Goal: Transaction & Acquisition: Purchase product/service

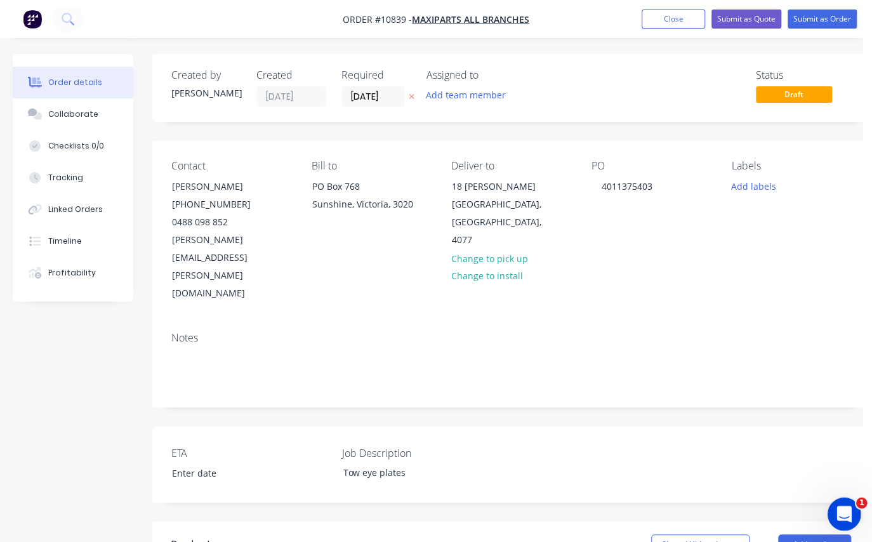
click at [851, 503] on div "Open Intercom Messenger" at bounding box center [842, 512] width 42 height 42
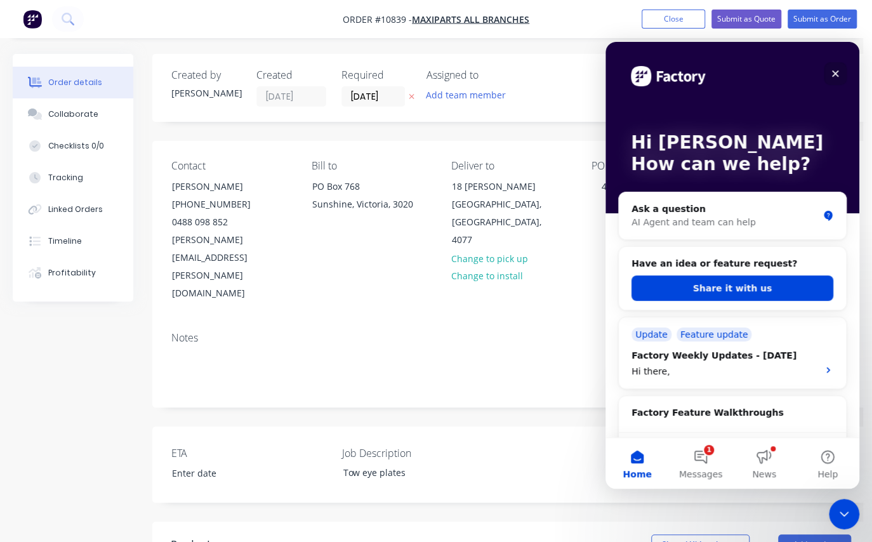
click at [839, 82] on div "Close" at bounding box center [834, 73] width 23 height 23
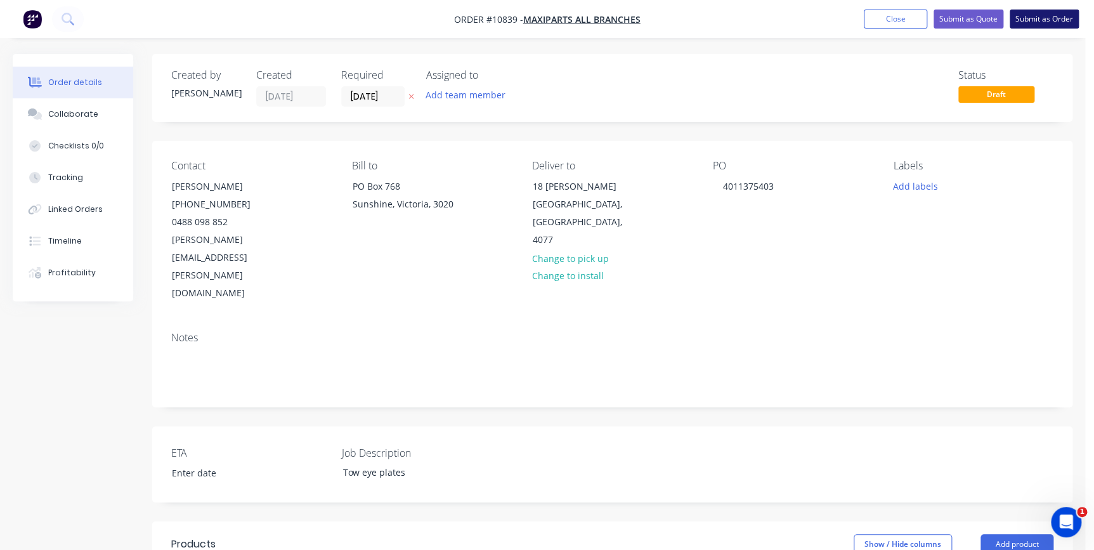
click at [871, 22] on button "Submit as Order" at bounding box center [1044, 19] width 69 height 19
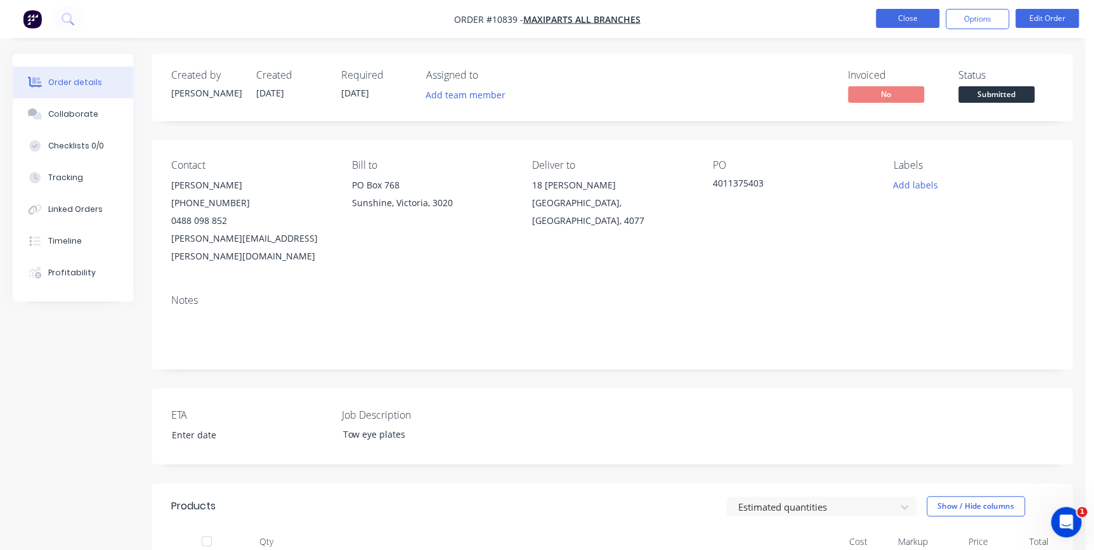
click at [871, 22] on button "Close" at bounding box center [907, 18] width 63 height 19
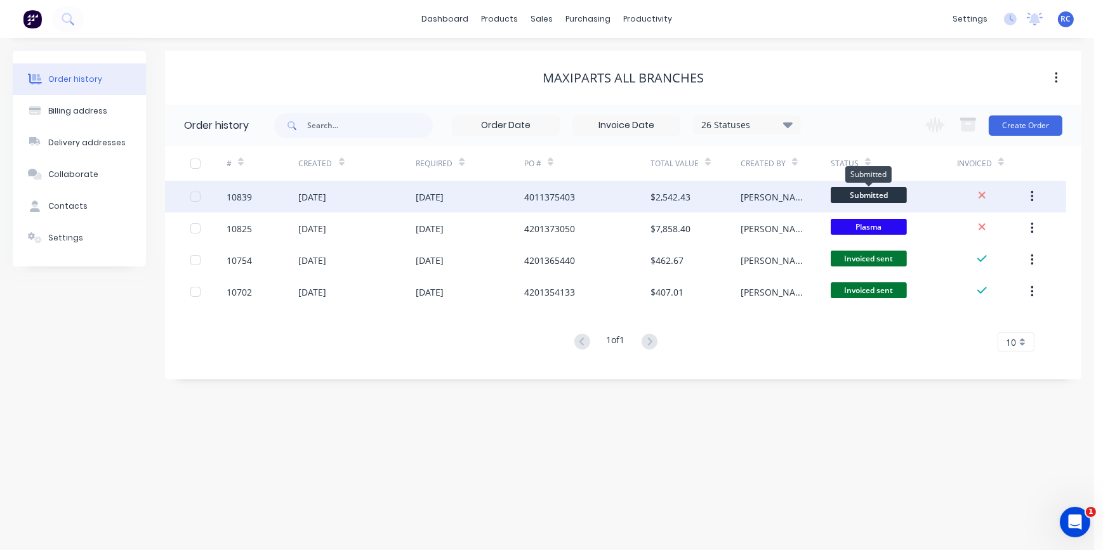
drag, startPoint x: 887, startPoint y: 198, endPoint x: 853, endPoint y: 195, distance: 34.4
click at [853, 195] on span "Submitted" at bounding box center [868, 195] width 76 height 16
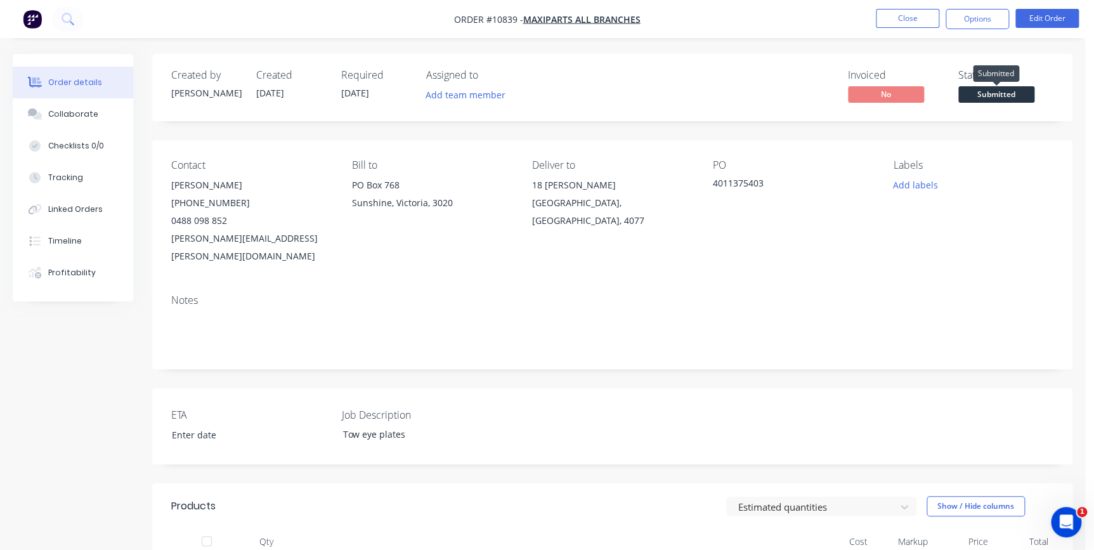
click at [871, 89] on span "Submitted" at bounding box center [997, 94] width 76 height 16
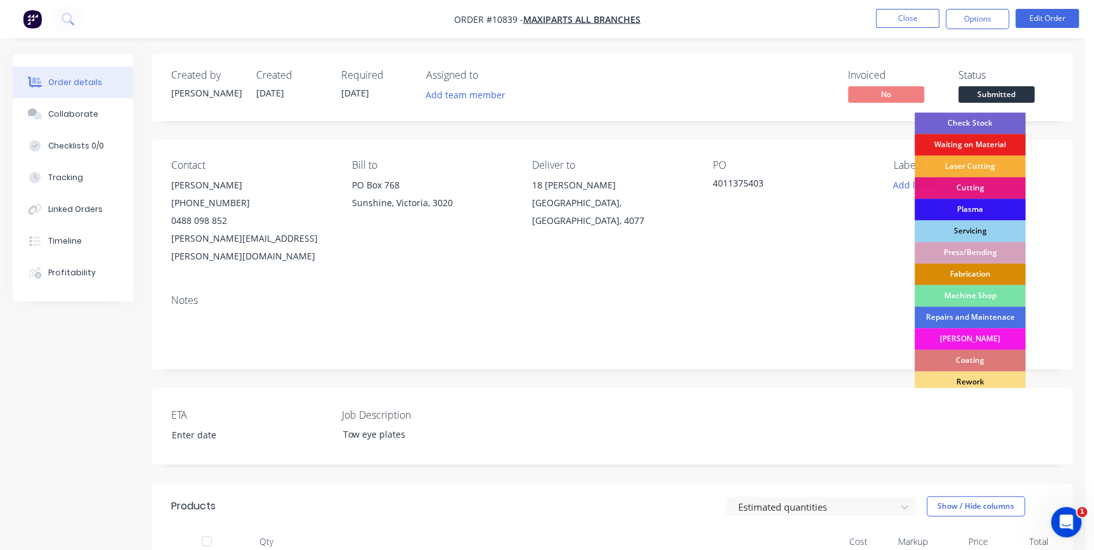
click at [871, 270] on div "Fabrication" at bounding box center [970, 274] width 111 height 22
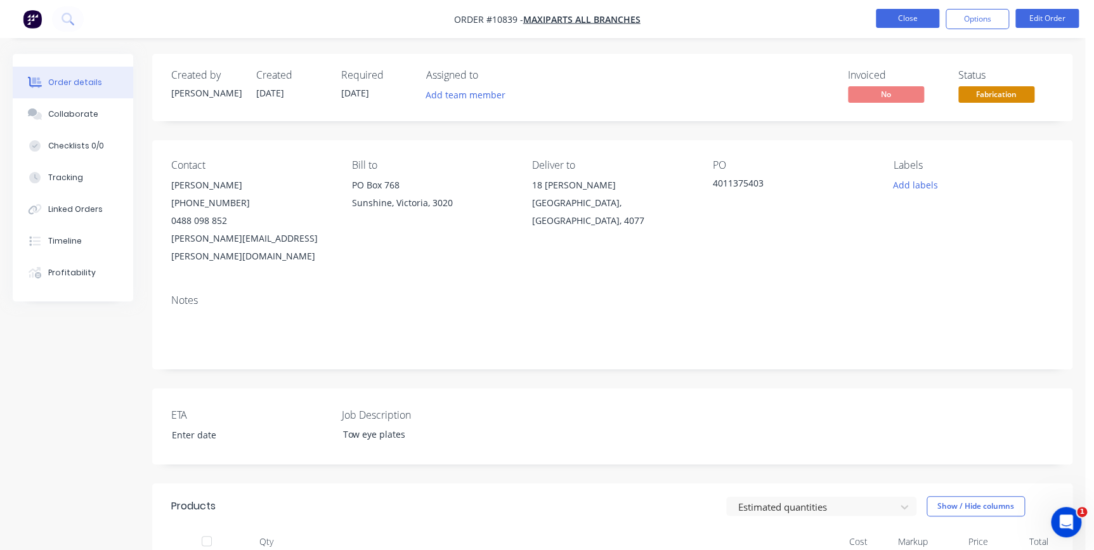
click at [871, 22] on button "Close" at bounding box center [907, 18] width 63 height 19
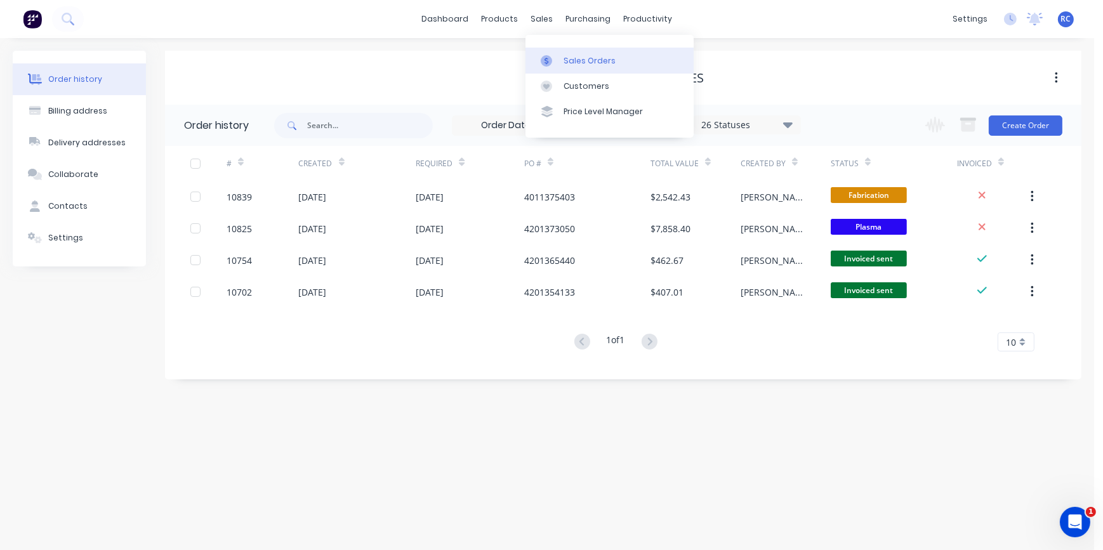
click at [557, 53] on link "Sales Orders" at bounding box center [609, 60] width 168 height 25
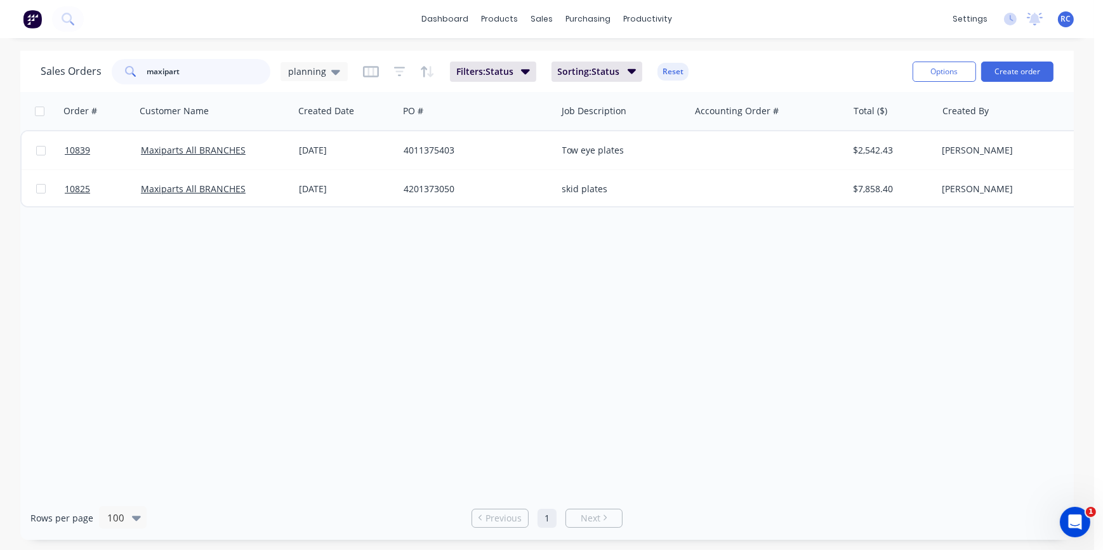
drag, startPoint x: 200, startPoint y: 70, endPoint x: 61, endPoint y: 72, distance: 138.9
click at [61, 72] on div "Sales Orders maxipart planning" at bounding box center [194, 71] width 307 height 25
type input "BTE"
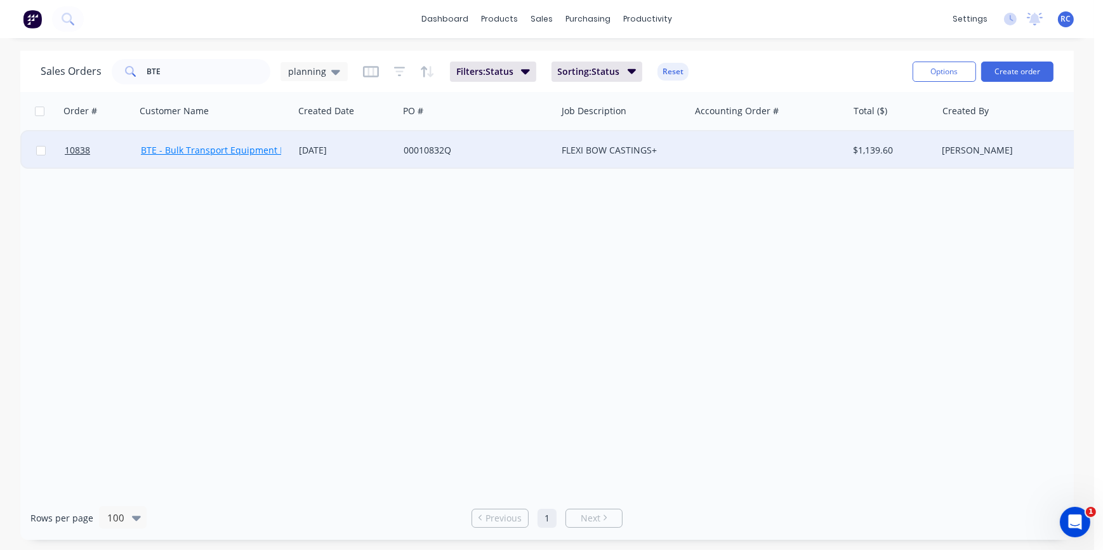
click at [199, 147] on link "BTE - Bulk Transport Equipment Pty Ltd" at bounding box center [224, 150] width 167 height 12
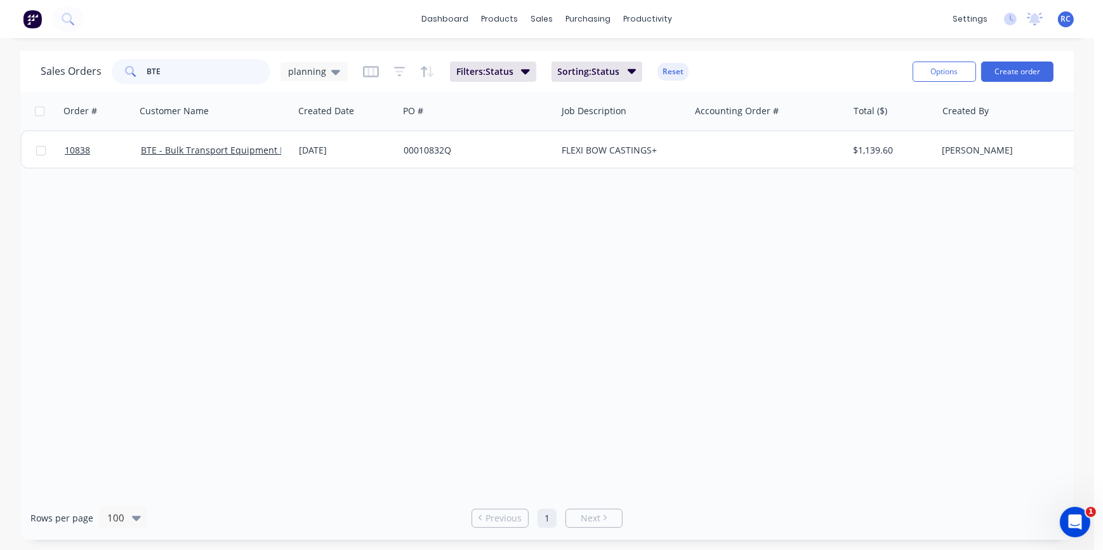
drag, startPoint x: 171, startPoint y: 62, endPoint x: 139, endPoint y: 56, distance: 32.1
click at [139, 56] on div "Sales Orders BTE planning Filters: Status Sorting: Status Reset" at bounding box center [471, 71] width 861 height 31
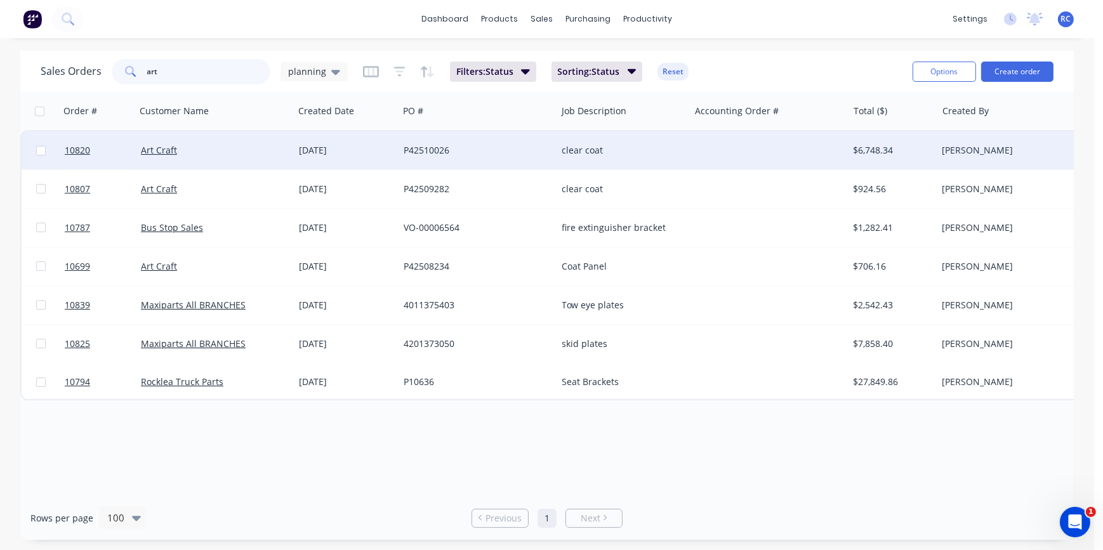
type input "art"
click at [236, 142] on div "Art Craft" at bounding box center [215, 150] width 158 height 38
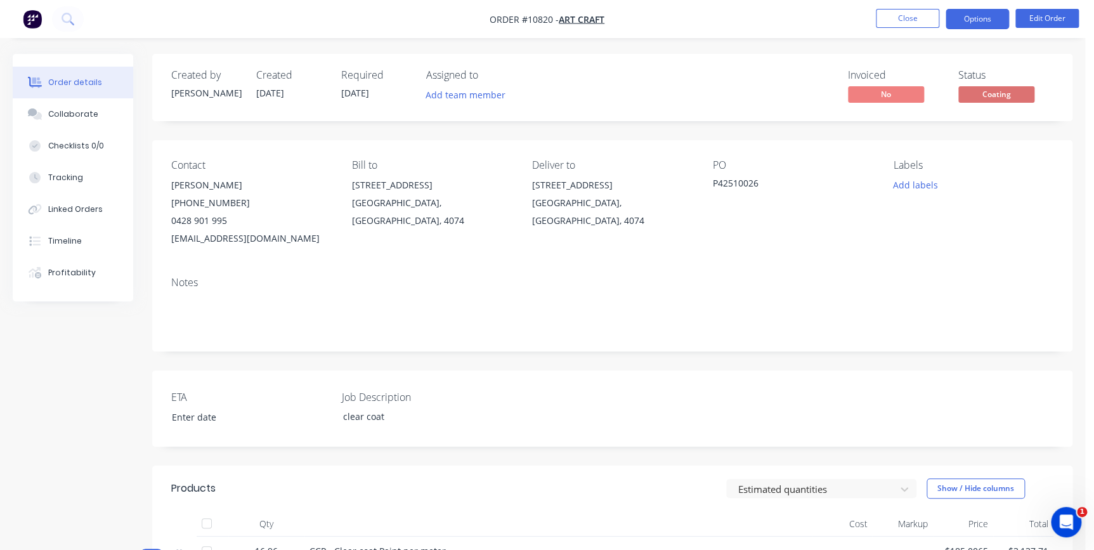
click at [871, 17] on button "Options" at bounding box center [977, 19] width 63 height 20
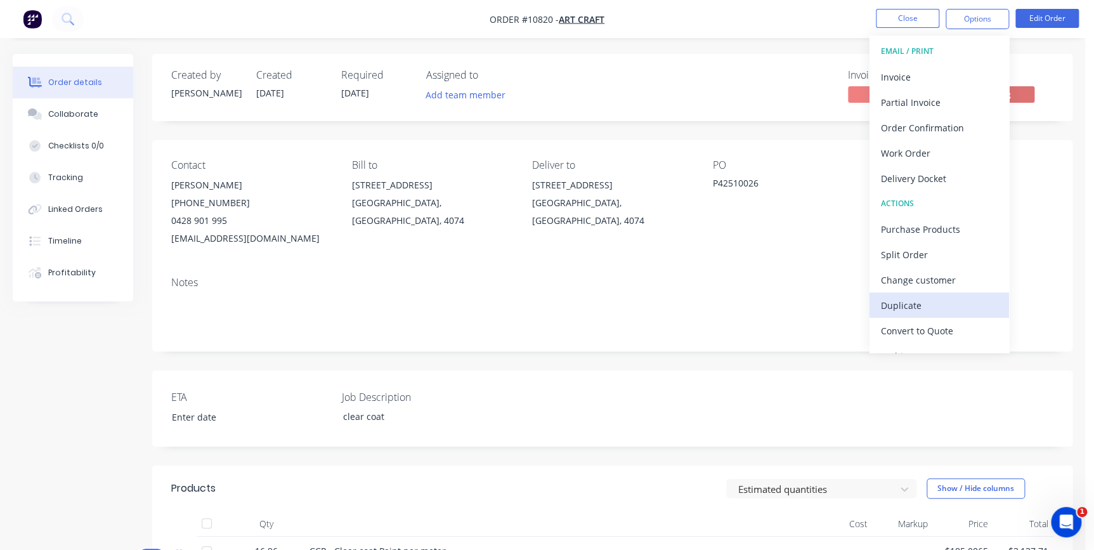
click at [871, 313] on div "Duplicate" at bounding box center [939, 305] width 117 height 18
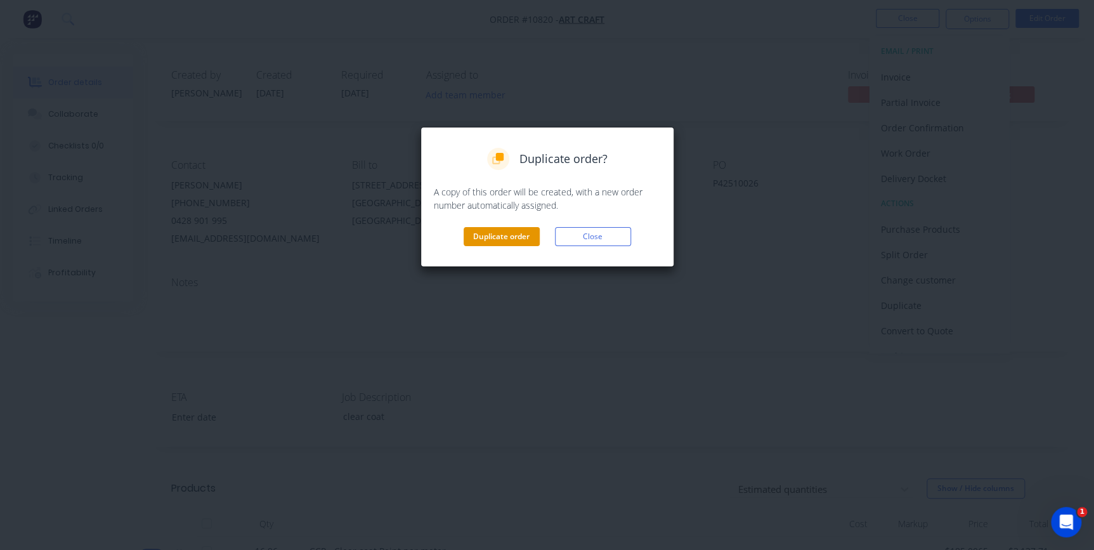
click at [500, 237] on button "Duplicate order" at bounding box center [502, 236] width 76 height 19
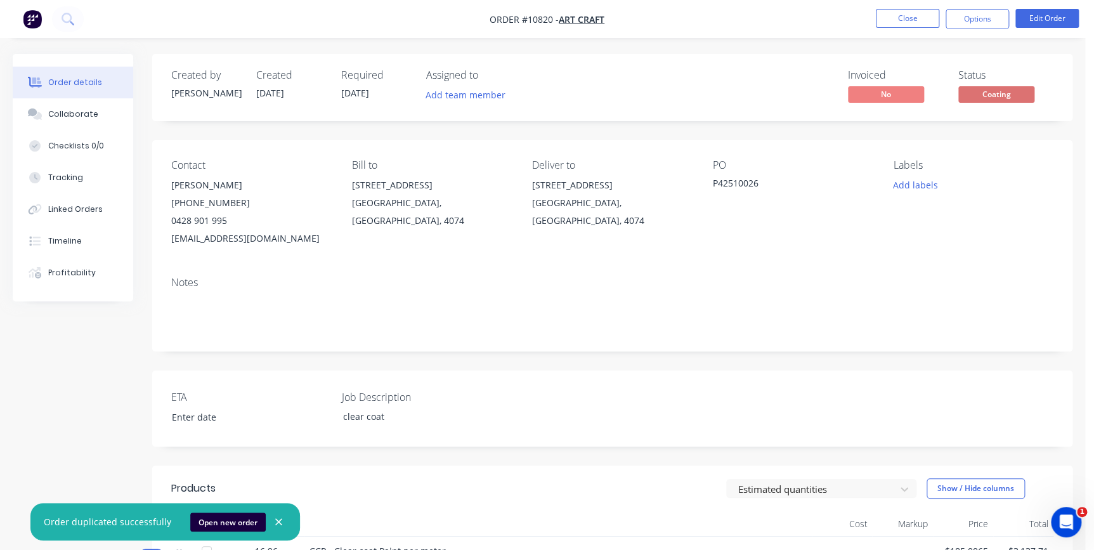
click at [871, 18] on ul "Close Options Edit Order" at bounding box center [977, 19] width 233 height 20
click at [871, 18] on button "Close" at bounding box center [907, 18] width 63 height 19
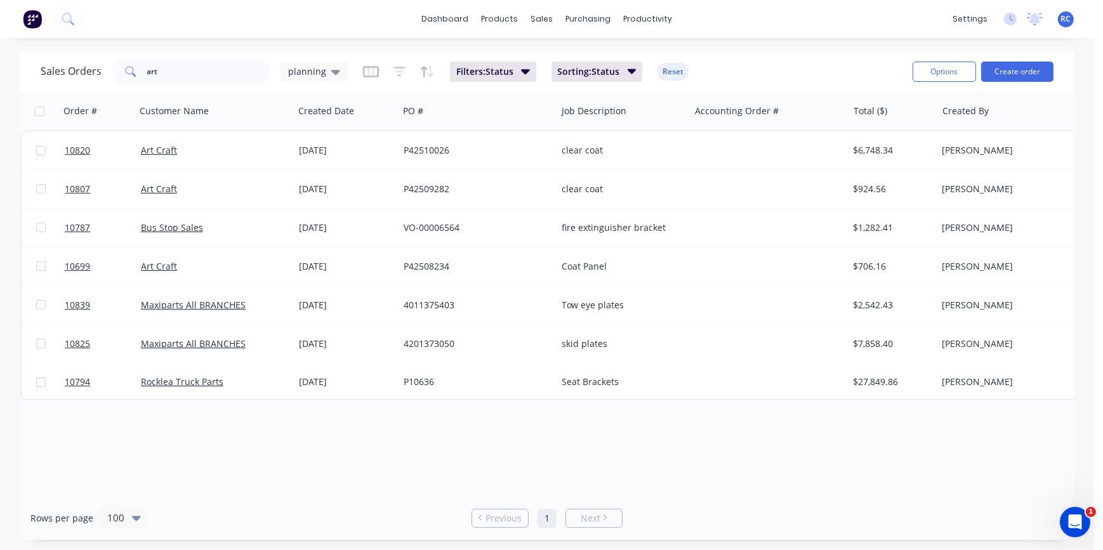
click at [318, 69] on span "planning" at bounding box center [307, 71] width 38 height 13
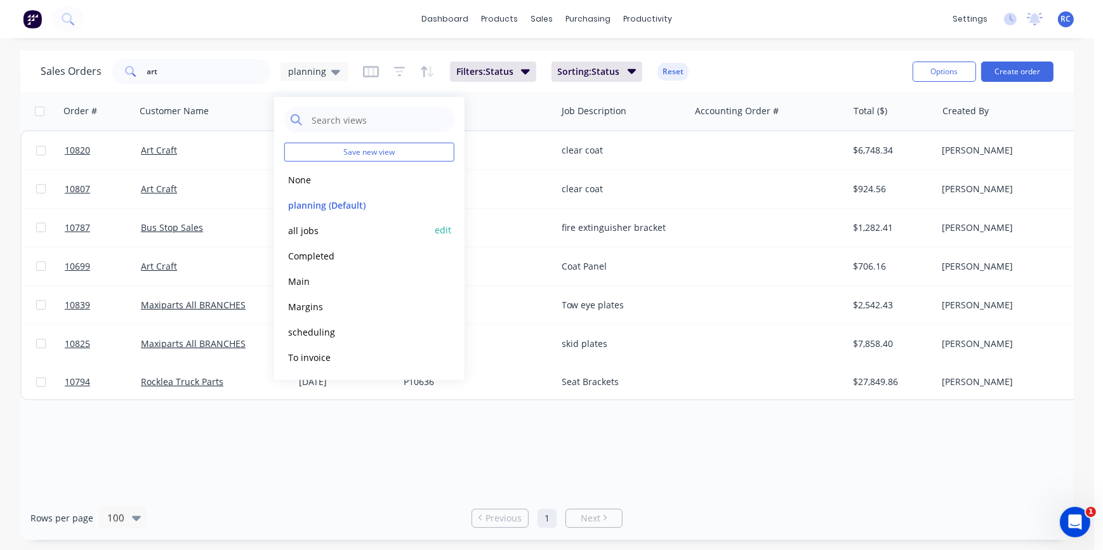
click at [298, 222] on div "all jobs edit" at bounding box center [369, 230] width 170 height 25
click at [311, 229] on button "all jobs" at bounding box center [356, 230] width 145 height 15
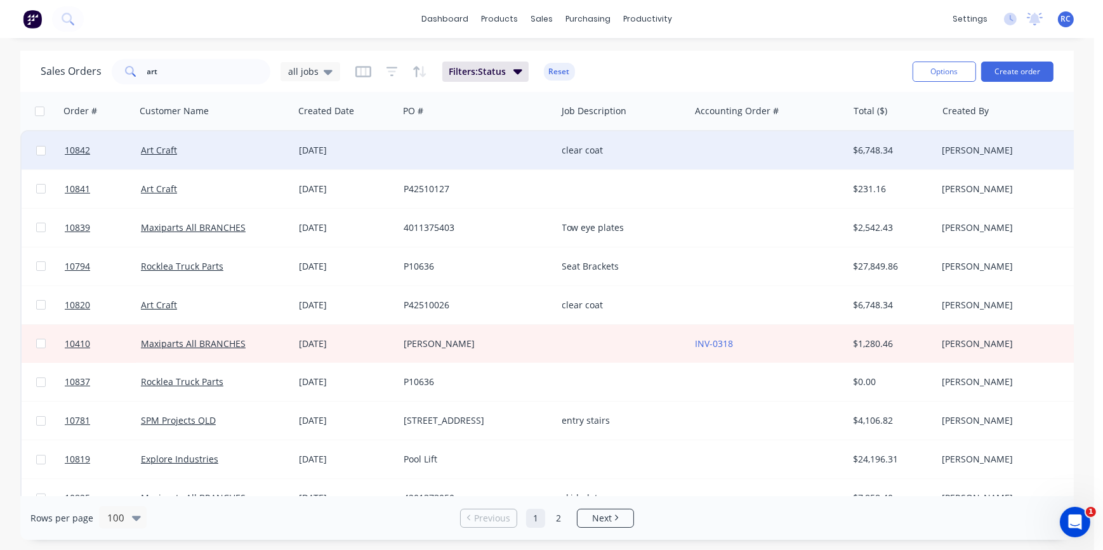
click at [695, 152] on div at bounding box center [769, 150] width 158 height 38
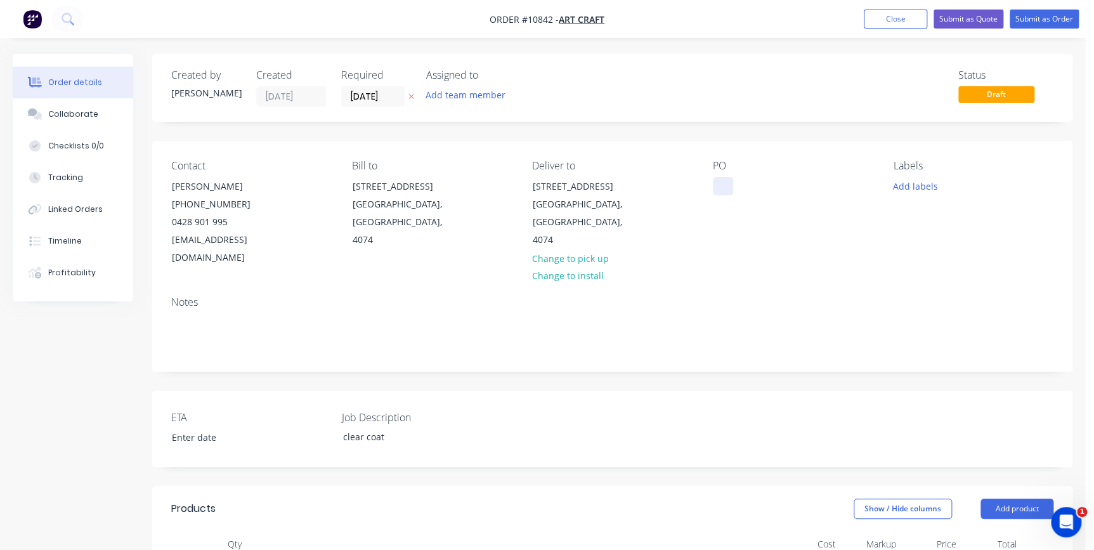
click at [716, 184] on div at bounding box center [723, 186] width 20 height 18
click at [460, 428] on div "clear coat" at bounding box center [412, 437] width 159 height 18
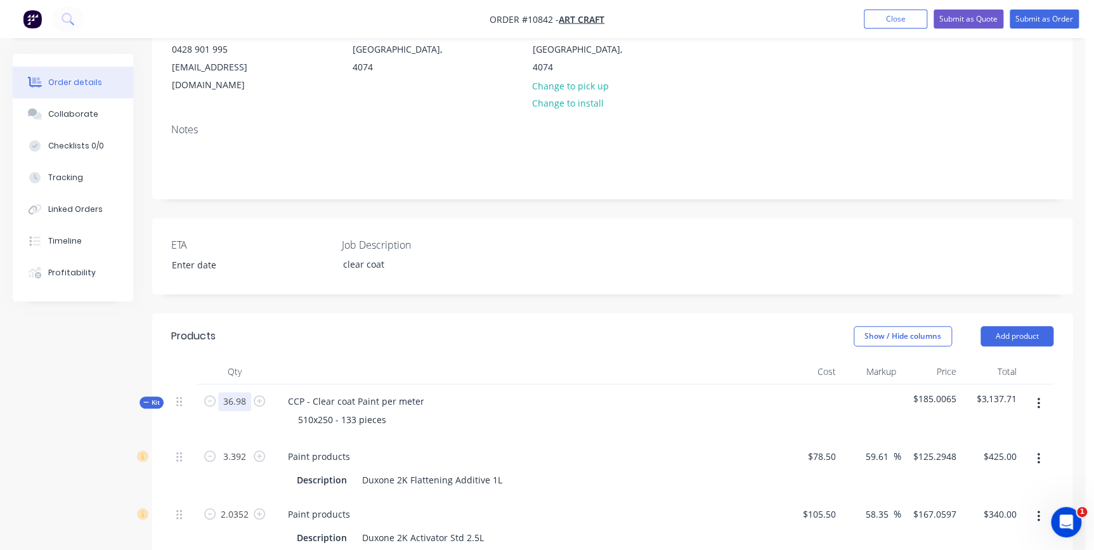
type input "36.98"
click at [429, 440] on div "Paint products Description Duxone 2K Flattening Additive 1L" at bounding box center [526, 469] width 507 height 58
type input "7.396"
type input "$926.68"
type input "4.4376"
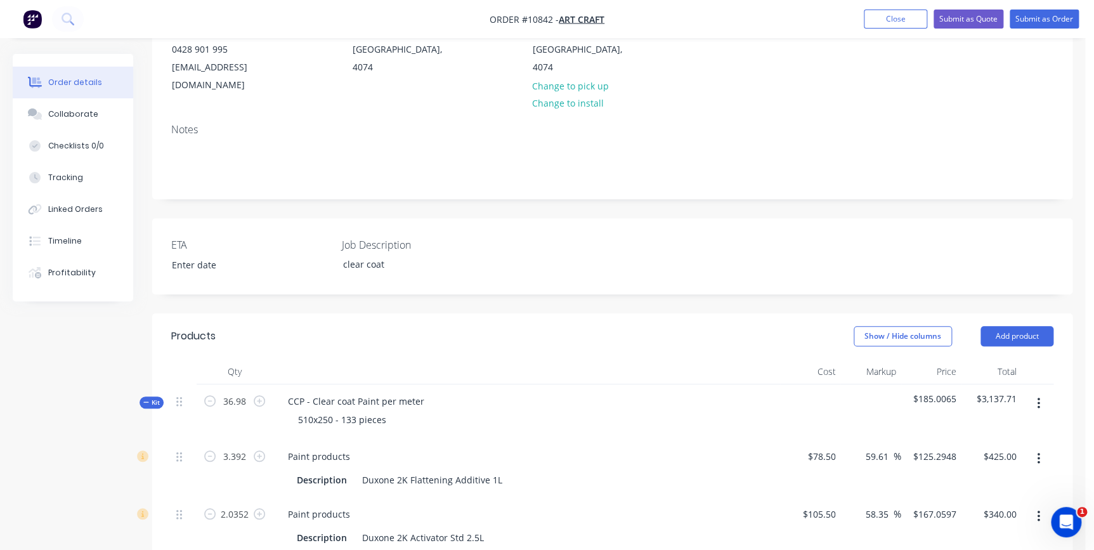
type input "$741.34"
type input "4.4376"
type input "$1,172.63"
type input "36.98"
type input "$39.55"
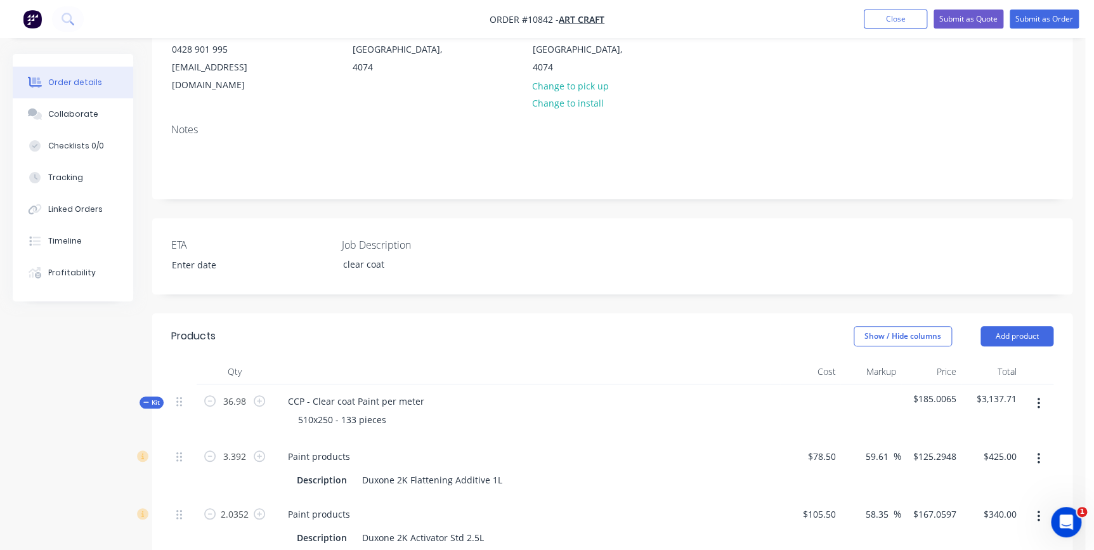
type input "36.98"
type input "$13.18"
type input "6.5418"
type input "$948.56"
type input "3.0693"
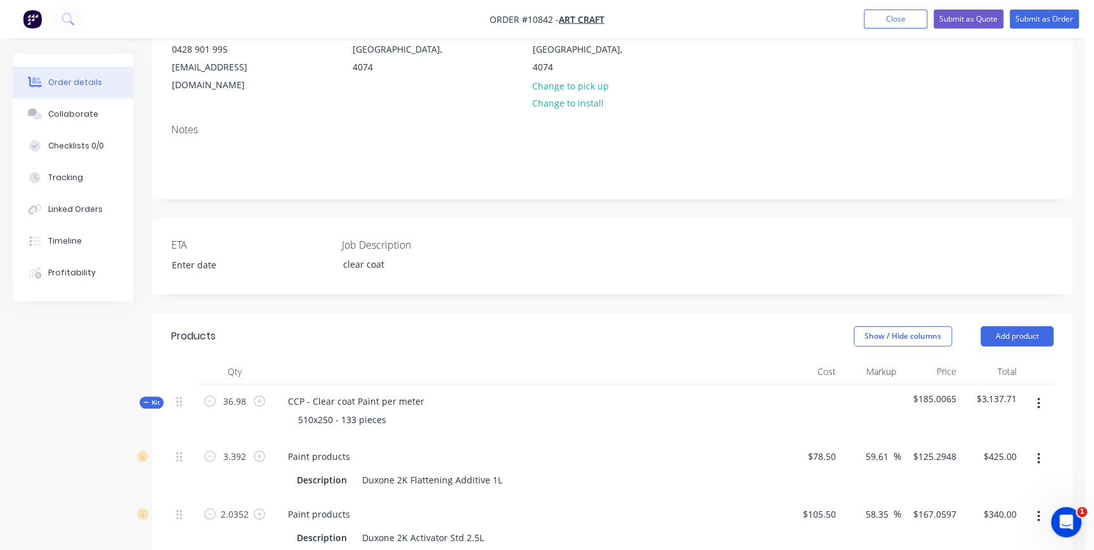
type input "$445.05"
type input "7.6327"
type input "$1,106.74"
type input "9.9846"
type input "$1,447.77"
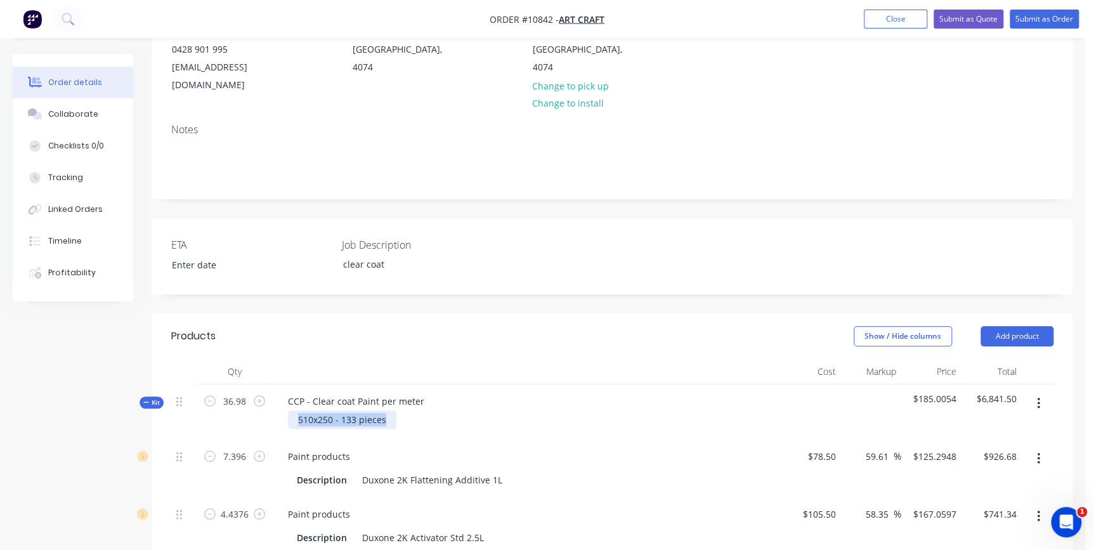
drag, startPoint x: 295, startPoint y: 400, endPoint x: 388, endPoint y: 403, distance: 93.3
click at [388, 410] on div "510x250 - 133 pieces" at bounding box center [342, 419] width 108 height 18
click at [414, 440] on div "Paint products Description Duxone 2K Flattening Additive 1L" at bounding box center [526, 469] width 507 height 58
click at [148, 398] on span "Kit" at bounding box center [151, 403] width 16 height 10
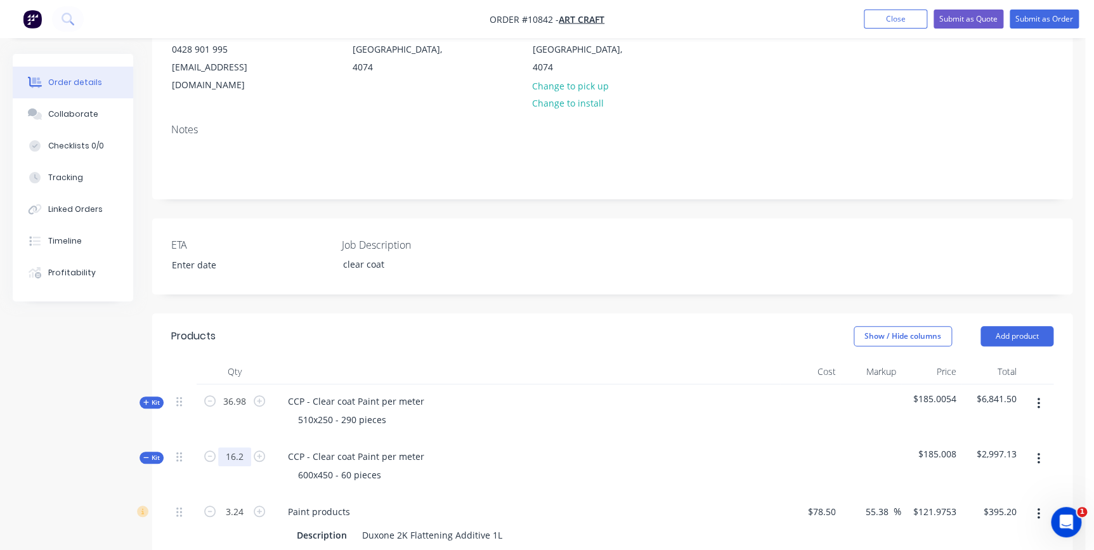
click at [232, 447] on input "16.2" at bounding box center [234, 456] width 33 height 19
type input "21.6"
type input "4.32"
type input "$526.93"
type input "2.592"
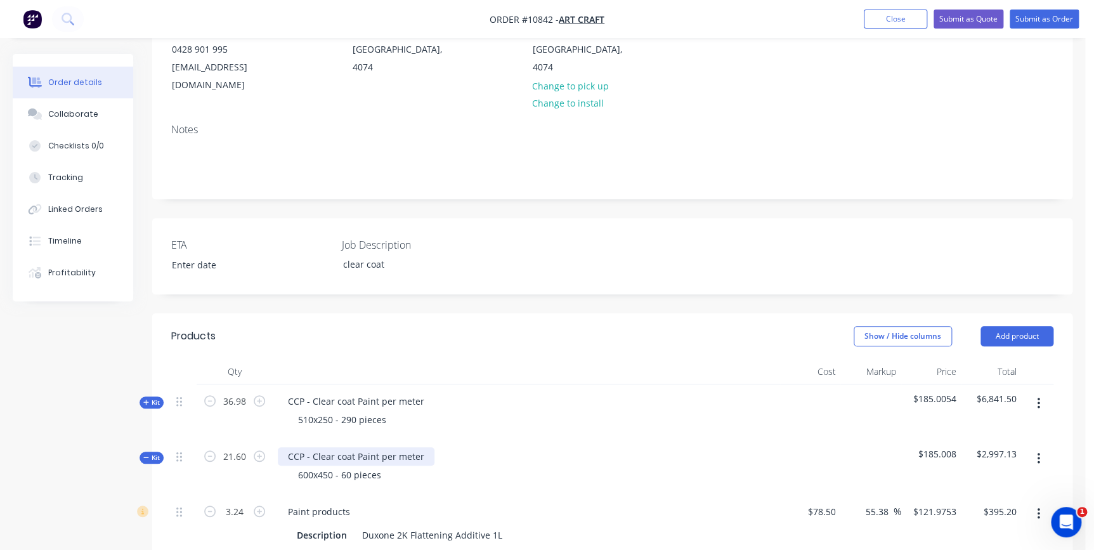
type input "$425.00"
type input "2.592"
type input "$686.88"
type input "21.6"
type input "$23.10"
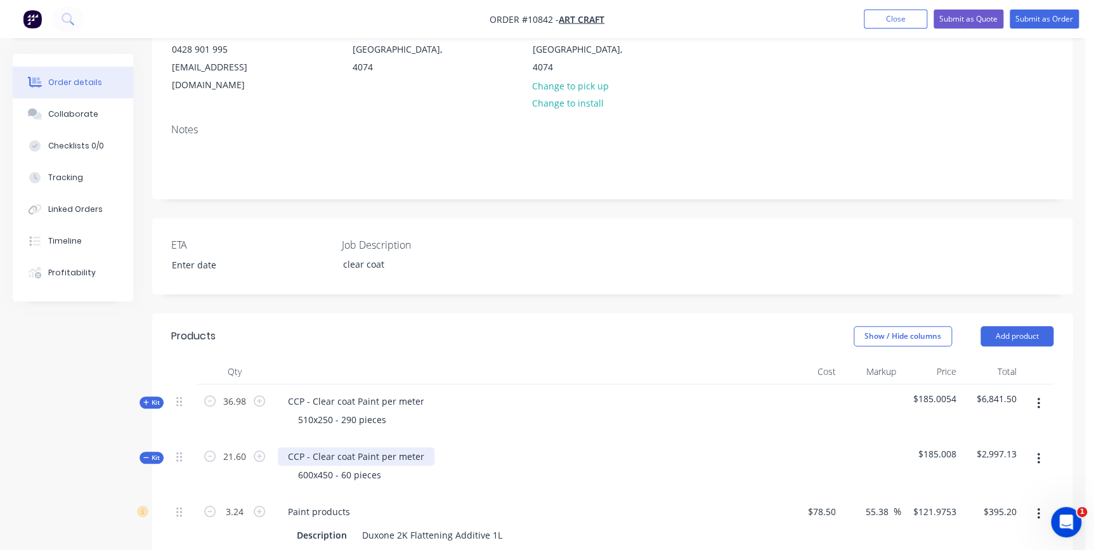
type input "21.6"
type input "$7.67"
type input "7.1993"
type input "$1,023.90"
type input "1.7928"
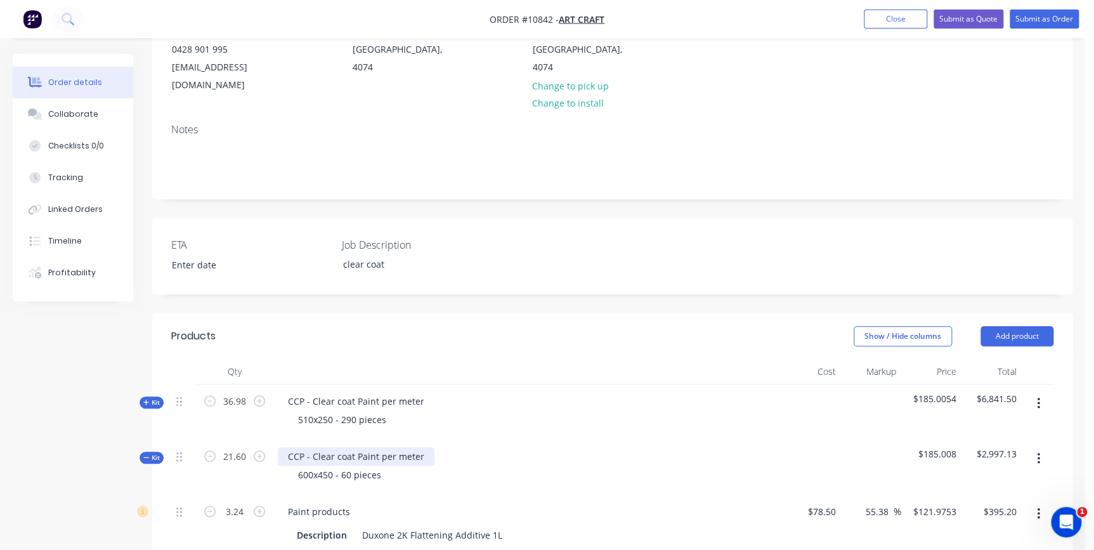
type input "$259.96"
type input "1.7928"
type input "$259.96"
type input "5.4"
type input "$782.67"
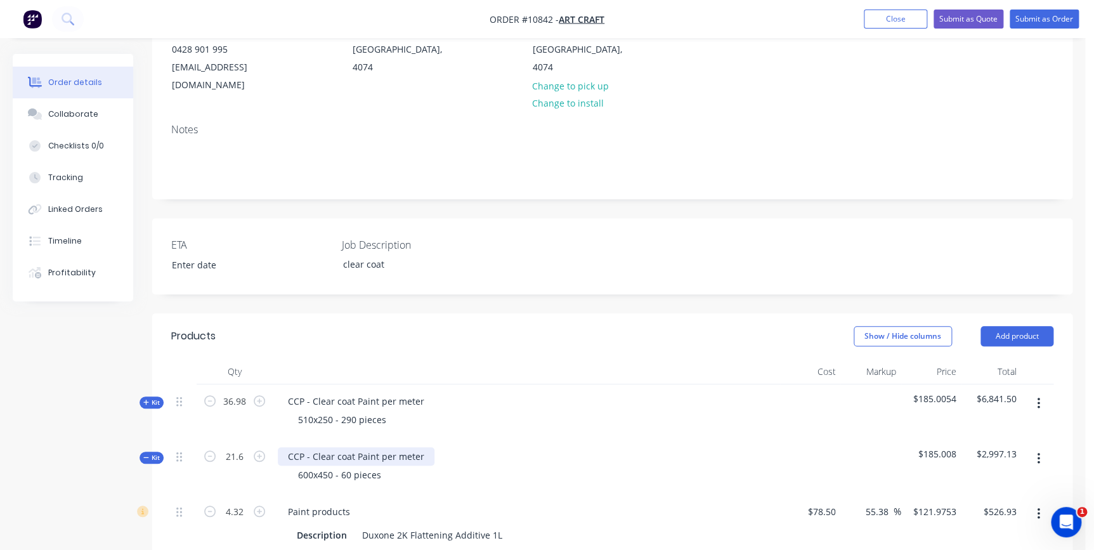
click at [422, 447] on div "CCP - Clear coat Paint per meter" at bounding box center [356, 456] width 157 height 18
click at [330, 466] on div "600x450 - 60 pieces" at bounding box center [339, 475] width 103 height 18
drag, startPoint x: 469, startPoint y: 451, endPoint x: 416, endPoint y: 463, distance: 55.3
click at [469, 466] on div "600x450 - 60 pieces" at bounding box center [526, 475] width 497 height 18
click at [343, 466] on div "600x450 - 60 pieces" at bounding box center [339, 475] width 103 height 18
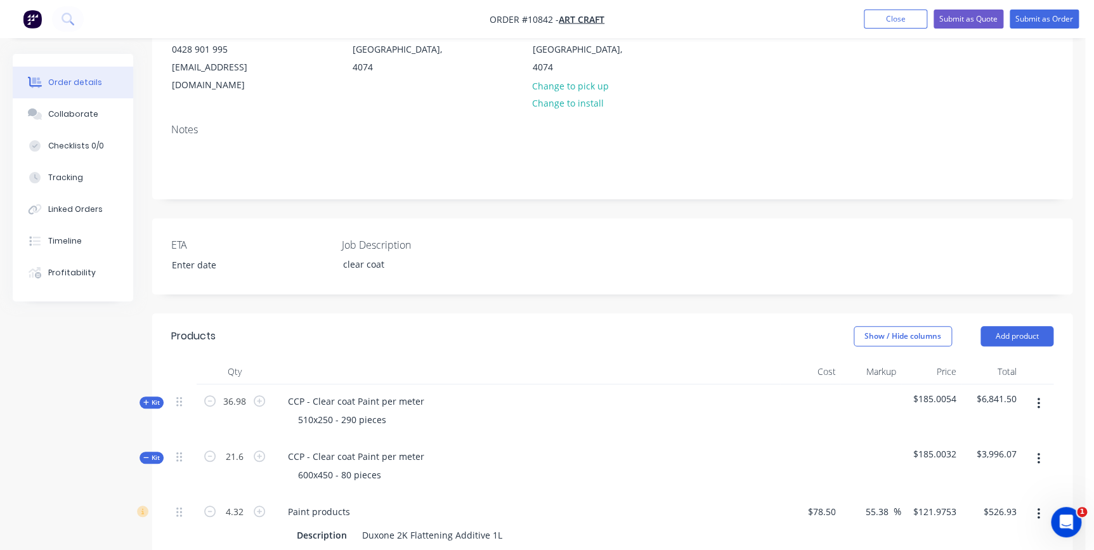
click at [534, 466] on div "600x450 - 80 pieces" at bounding box center [526, 475] width 497 height 18
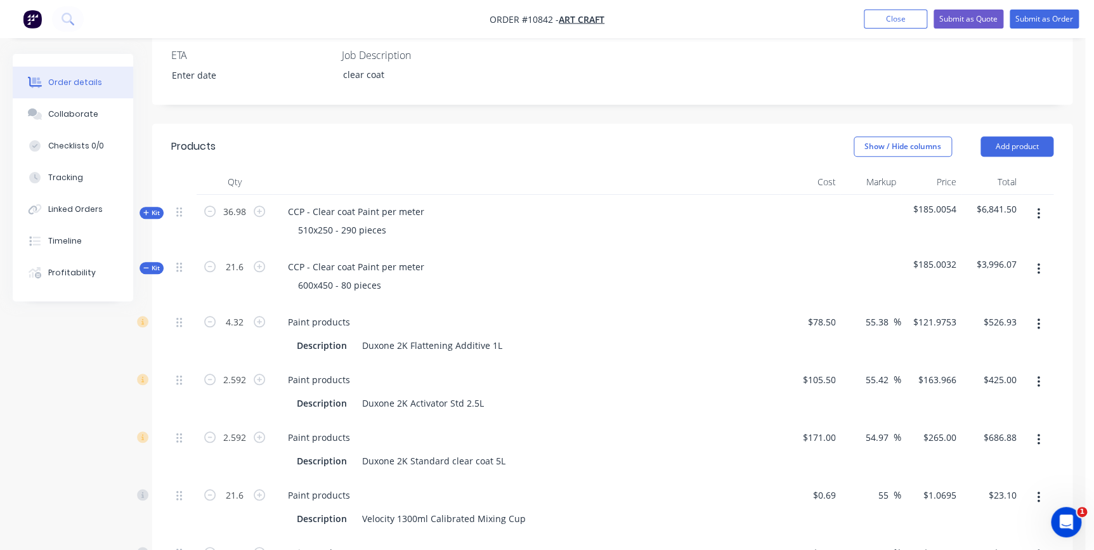
scroll to position [346, 0]
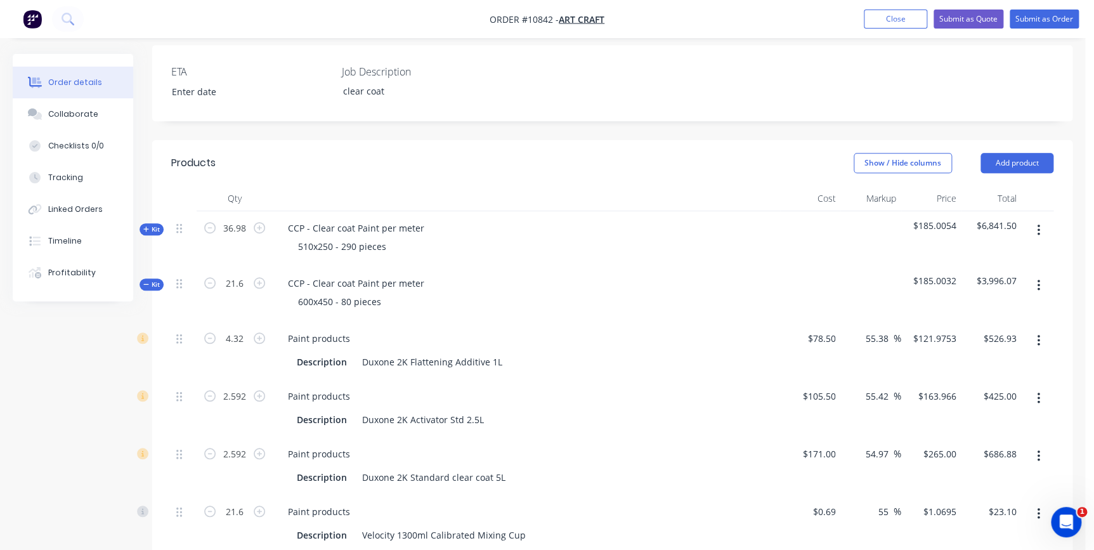
click at [147, 258] on div "Order details Collaborate Checklists 0/0 Tracking Linked Orders Timeline Profit…" at bounding box center [83, 177] width 140 height 247
click at [152, 280] on span "Kit" at bounding box center [151, 285] width 16 height 10
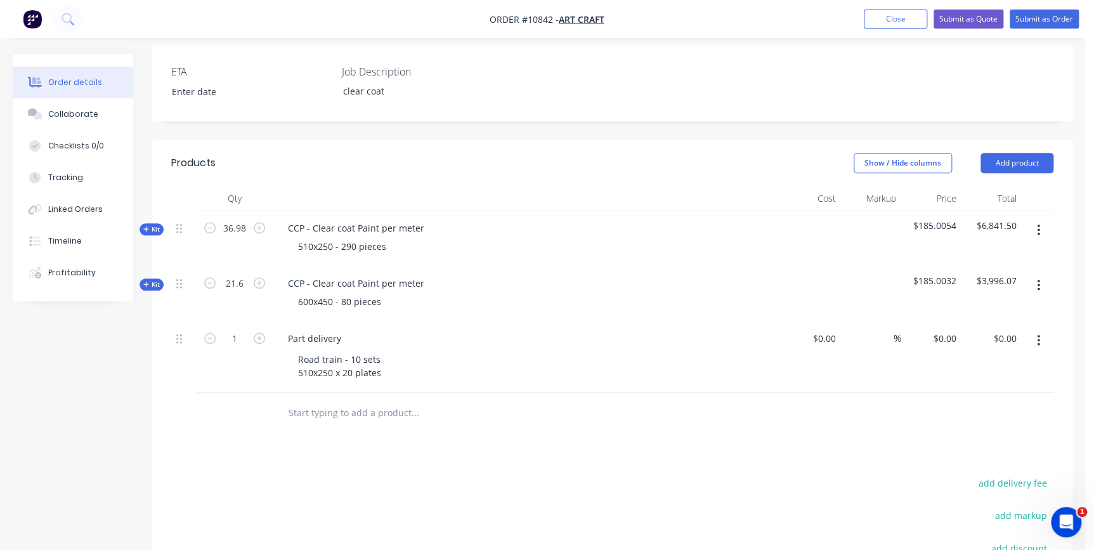
click at [871, 329] on button "button" at bounding box center [1039, 340] width 30 height 23
click at [871, 441] on div "Delete" at bounding box center [994, 450] width 98 height 18
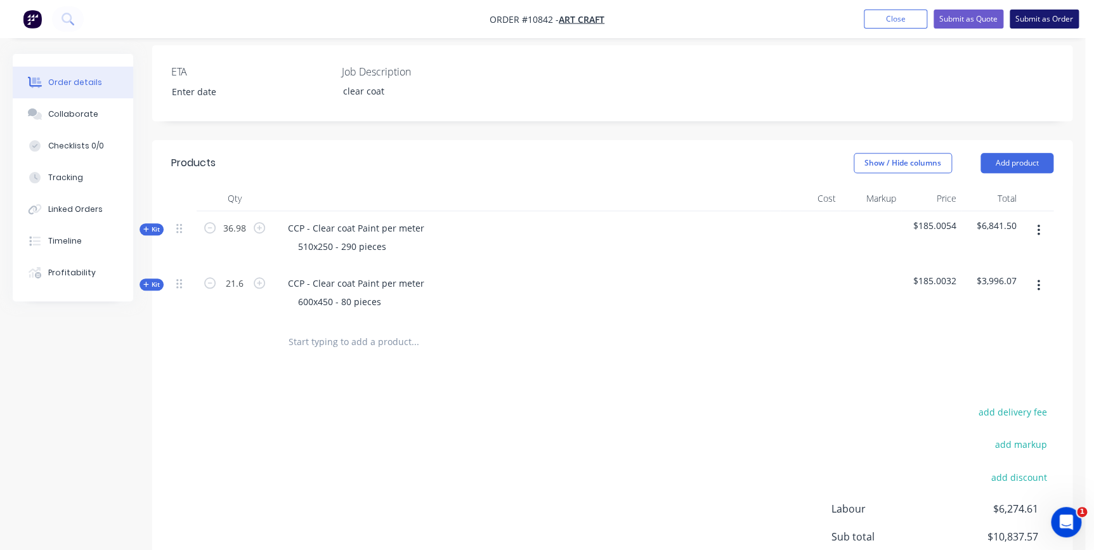
click at [871, 24] on button "Submit as Order" at bounding box center [1044, 19] width 69 height 19
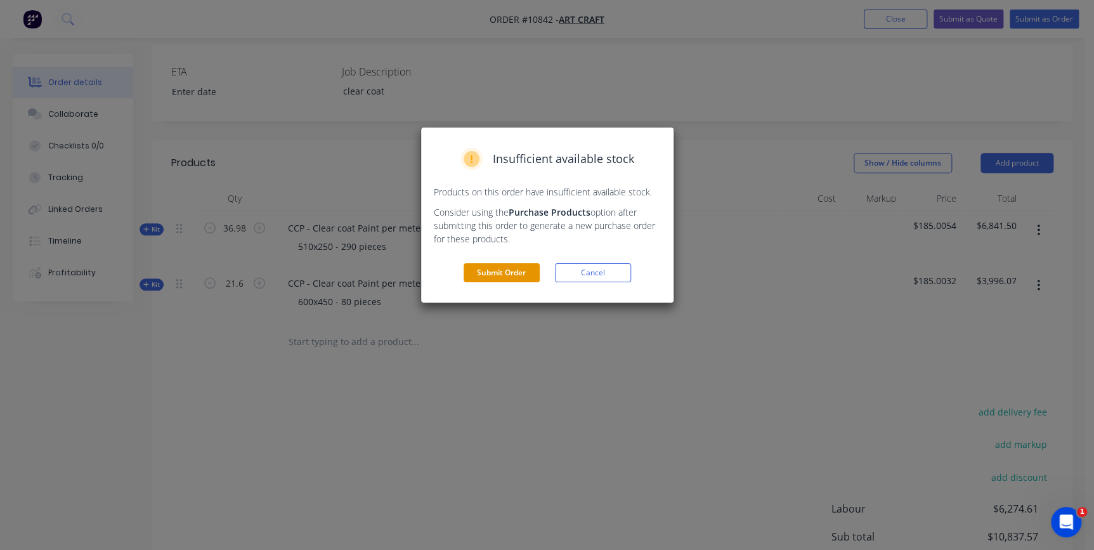
click at [507, 272] on button "Submit Order" at bounding box center [502, 272] width 76 height 19
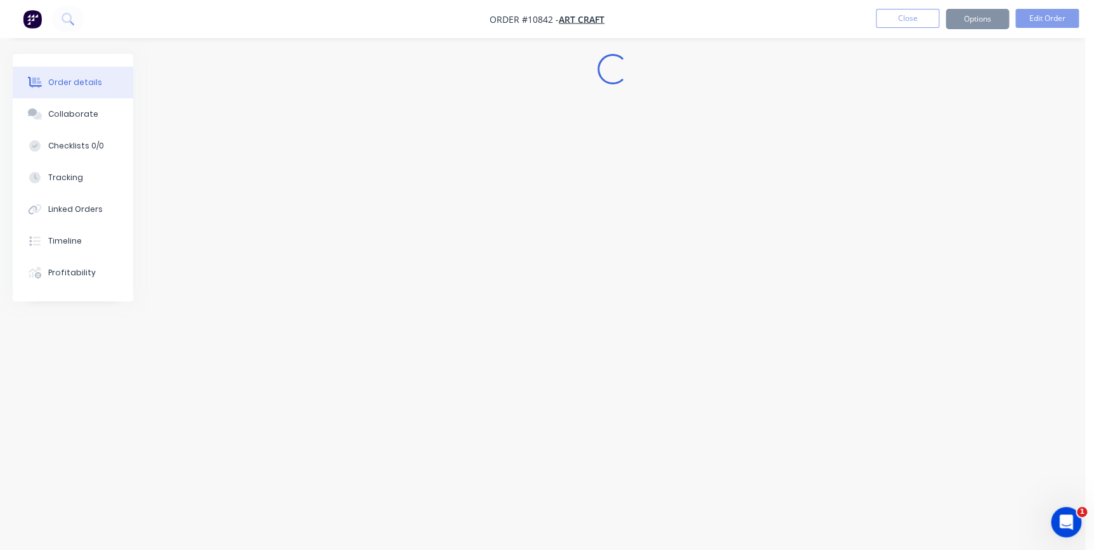
scroll to position [0, 0]
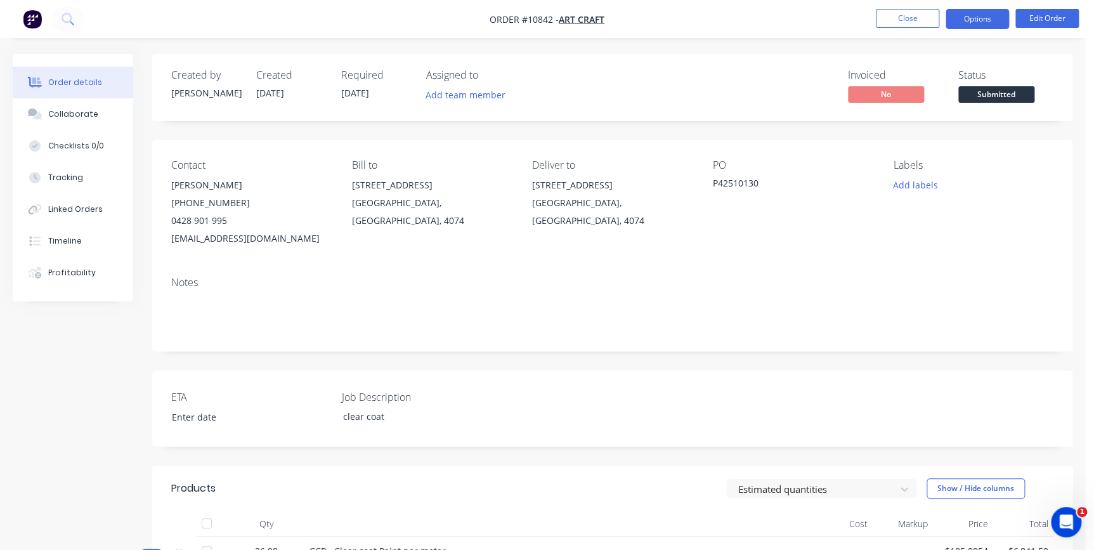
click at [871, 16] on button "Options" at bounding box center [977, 19] width 63 height 20
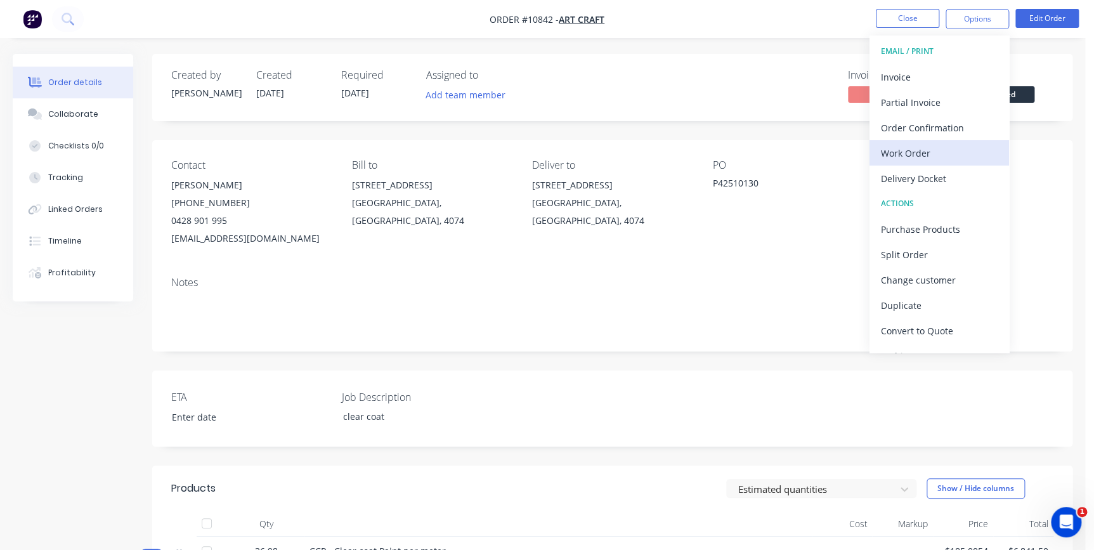
click at [871, 158] on div "Work Order" at bounding box center [939, 153] width 117 height 18
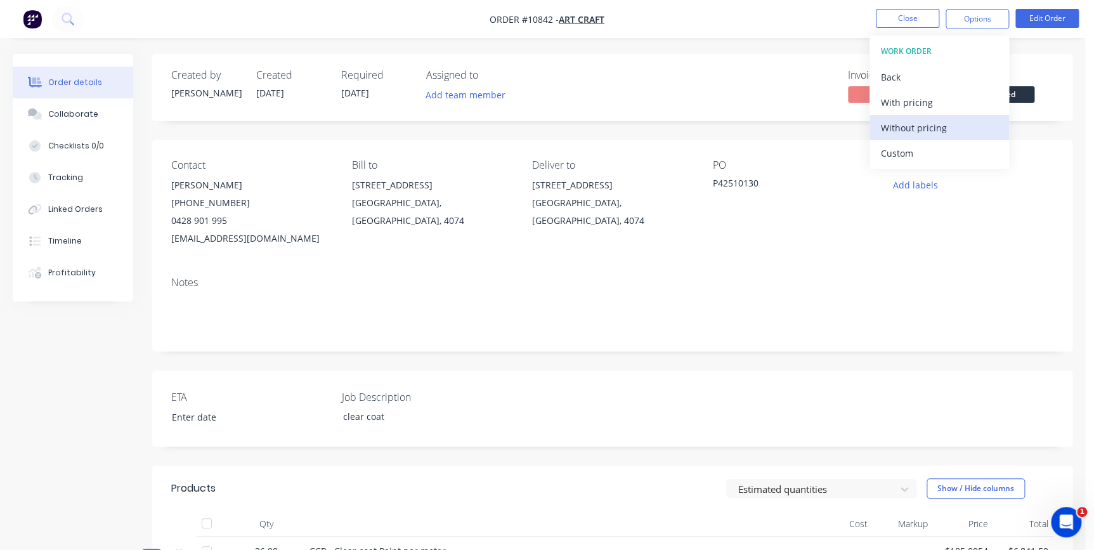
click at [871, 128] on div "Without pricing" at bounding box center [939, 128] width 117 height 18
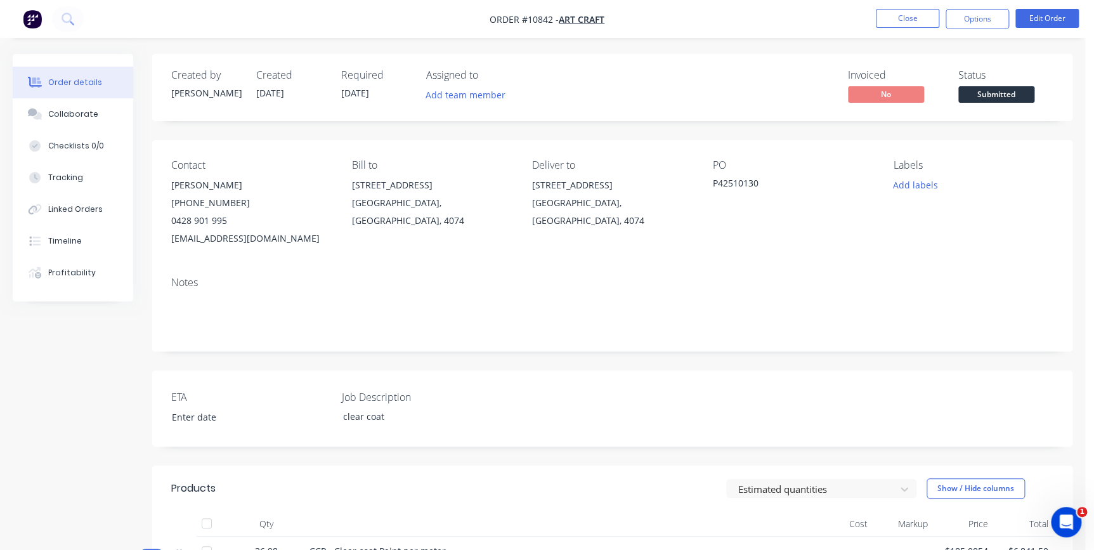
click at [812, 93] on div "Invoiced No Status Submitted" at bounding box center [803, 87] width 501 height 37
click at [871, 90] on span "Submitted" at bounding box center [997, 94] width 76 height 16
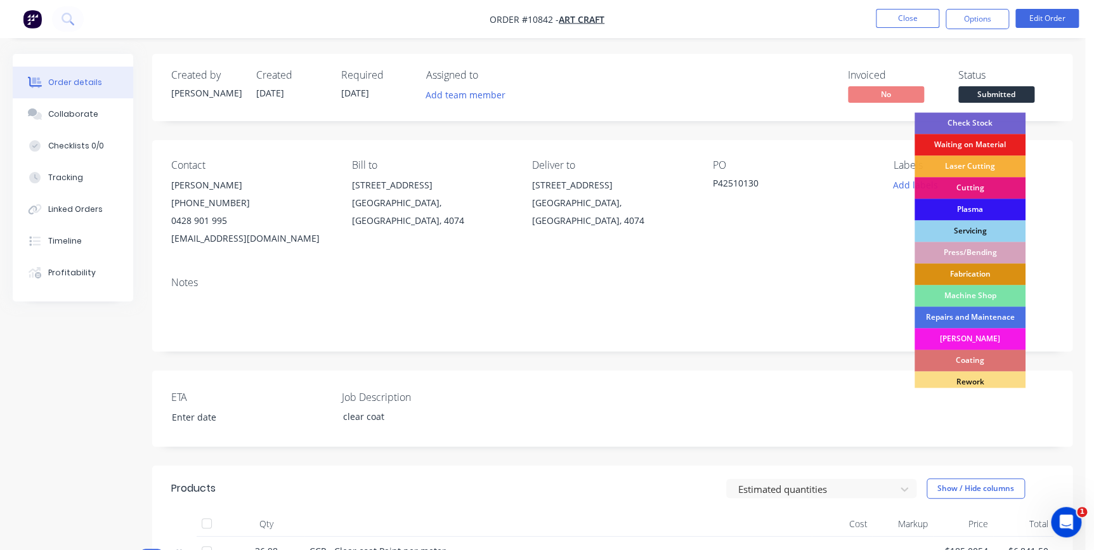
click at [871, 357] on div "Coating" at bounding box center [970, 361] width 111 height 22
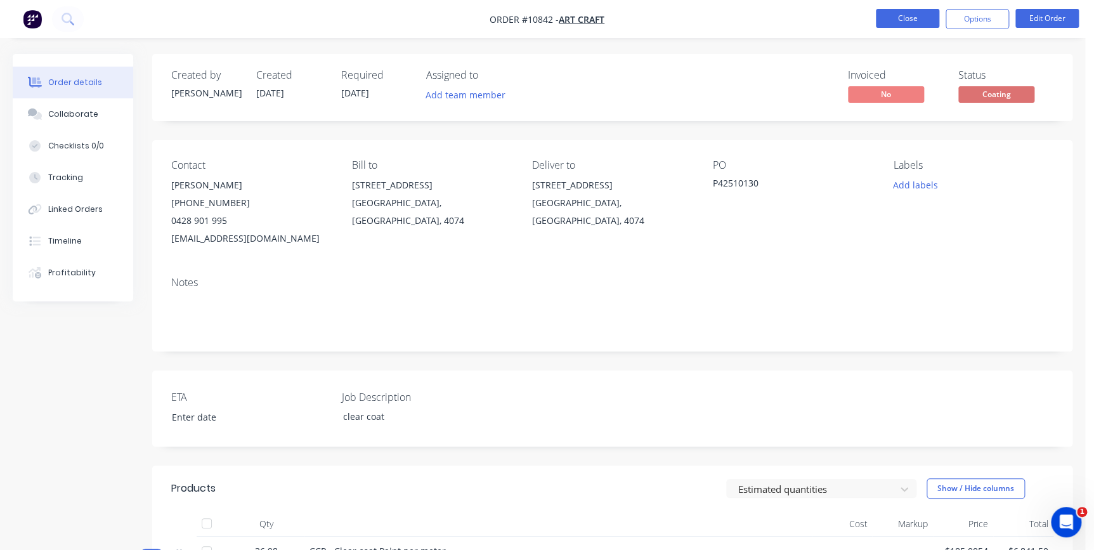
click at [871, 25] on button "Close" at bounding box center [907, 18] width 63 height 19
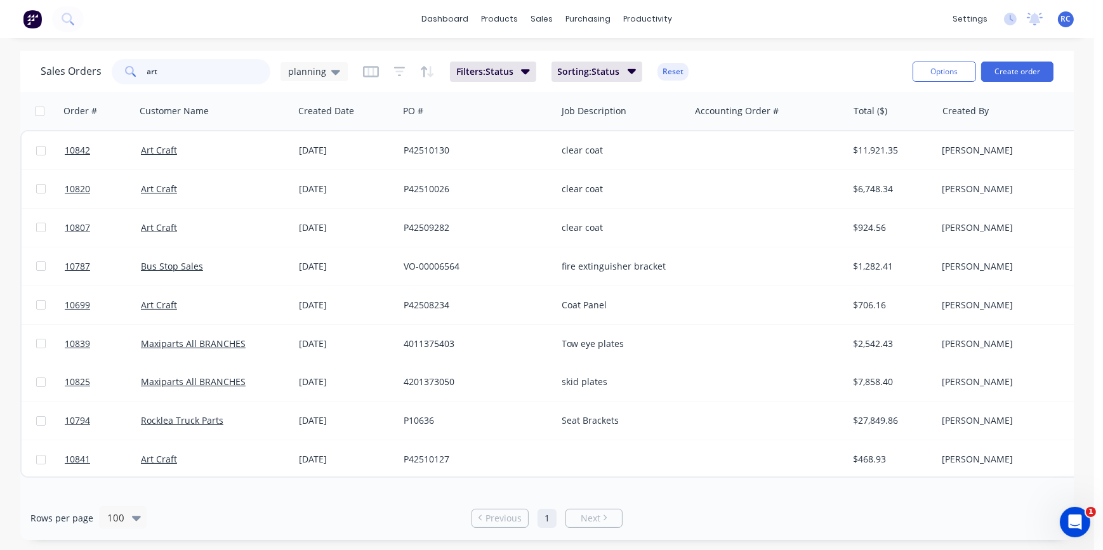
drag, startPoint x: 178, startPoint y: 77, endPoint x: 114, endPoint y: 58, distance: 66.7
click at [114, 59] on div "art" at bounding box center [191, 71] width 159 height 25
type input "trailer"
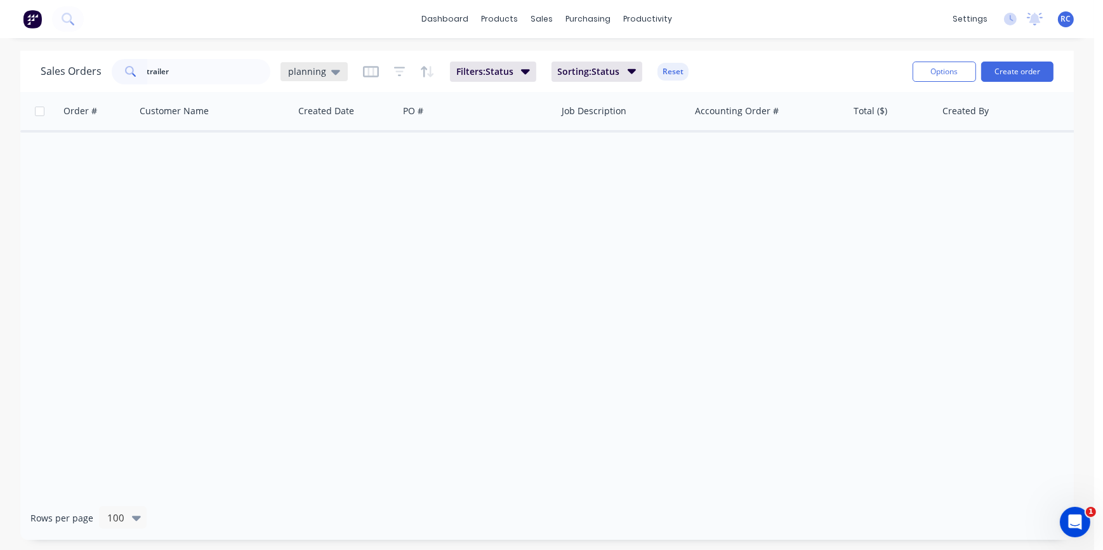
click at [313, 75] on span "planning" at bounding box center [307, 71] width 38 height 13
click at [304, 232] on button "all jobs" at bounding box center [356, 230] width 145 height 15
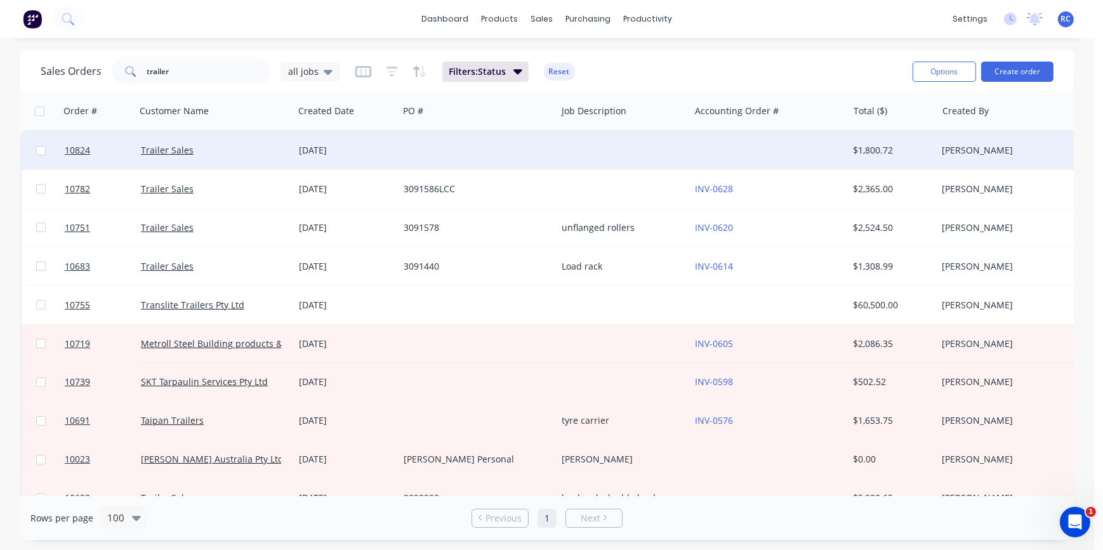
click at [209, 152] on div "Trailer Sales" at bounding box center [211, 150] width 141 height 13
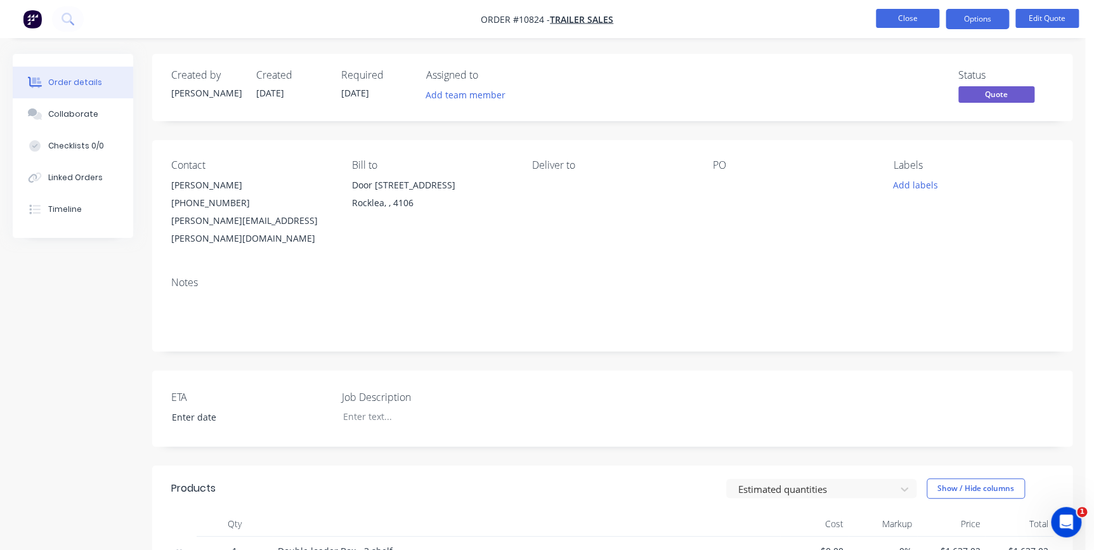
click at [871, 18] on button "Close" at bounding box center [907, 18] width 63 height 19
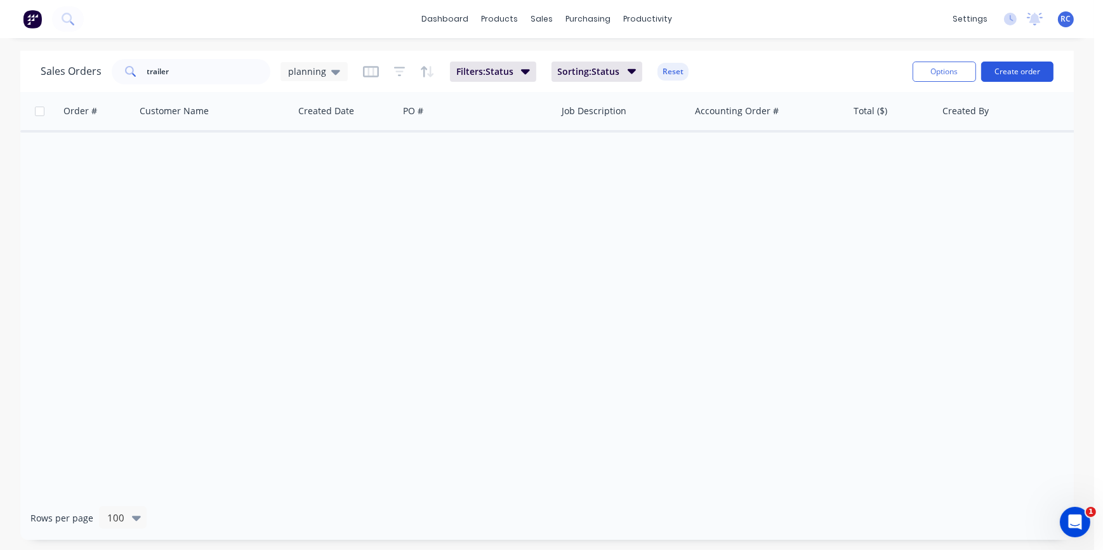
click at [871, 70] on button "Create order" at bounding box center [1017, 72] width 72 height 20
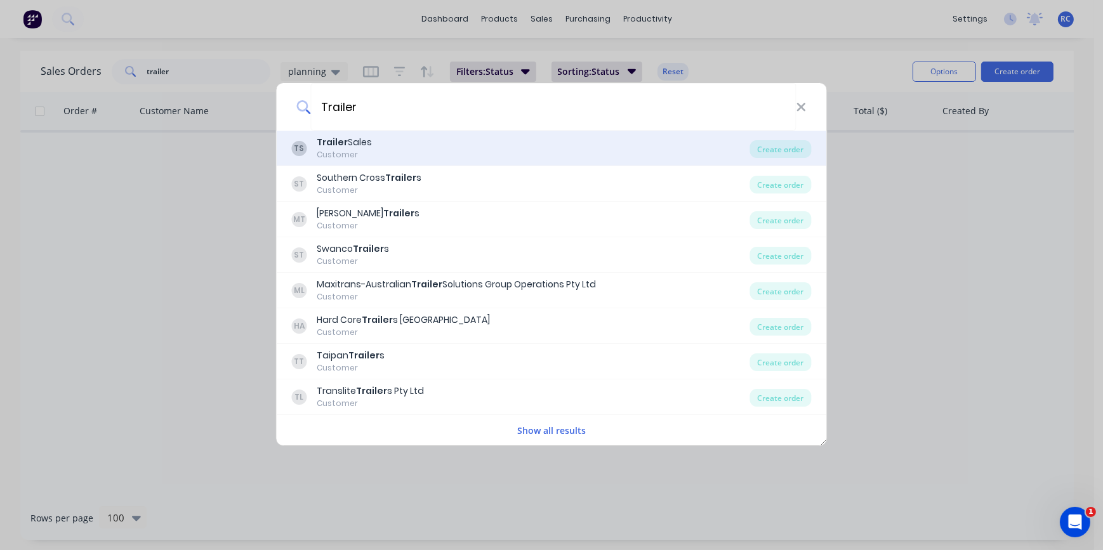
type input "Trailer"
click at [507, 155] on div "TS Trailer Sales Customer" at bounding box center [521, 148] width 458 height 25
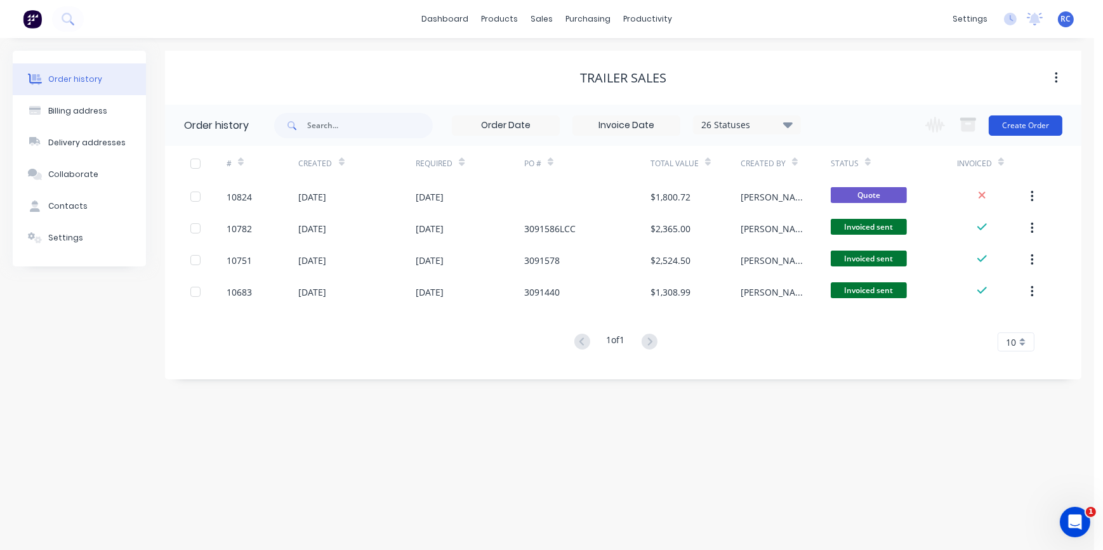
click at [871, 130] on button "Create Order" at bounding box center [1025, 125] width 74 height 20
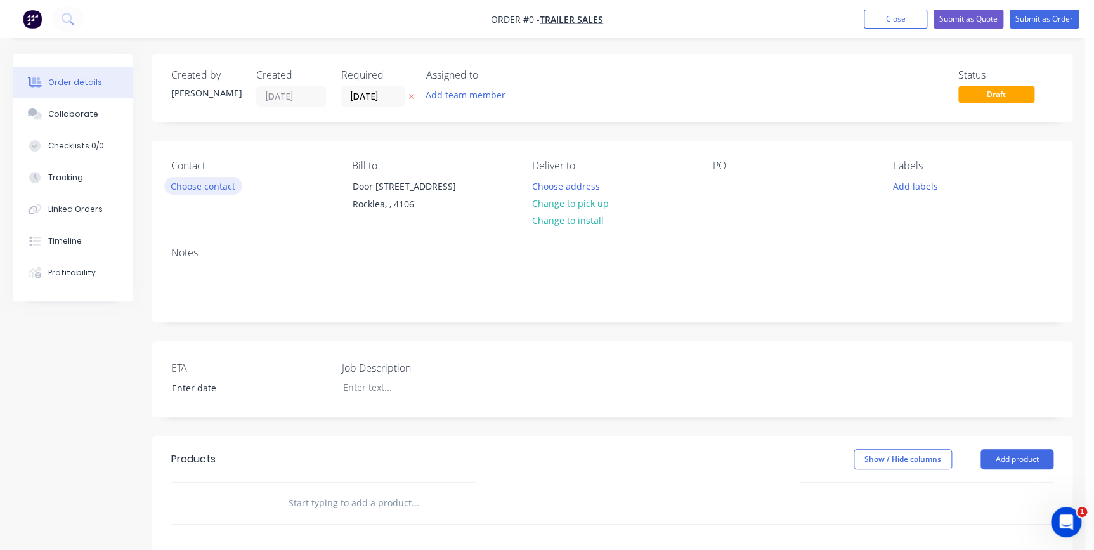
click at [228, 189] on button "Choose contact" at bounding box center [203, 185] width 78 height 17
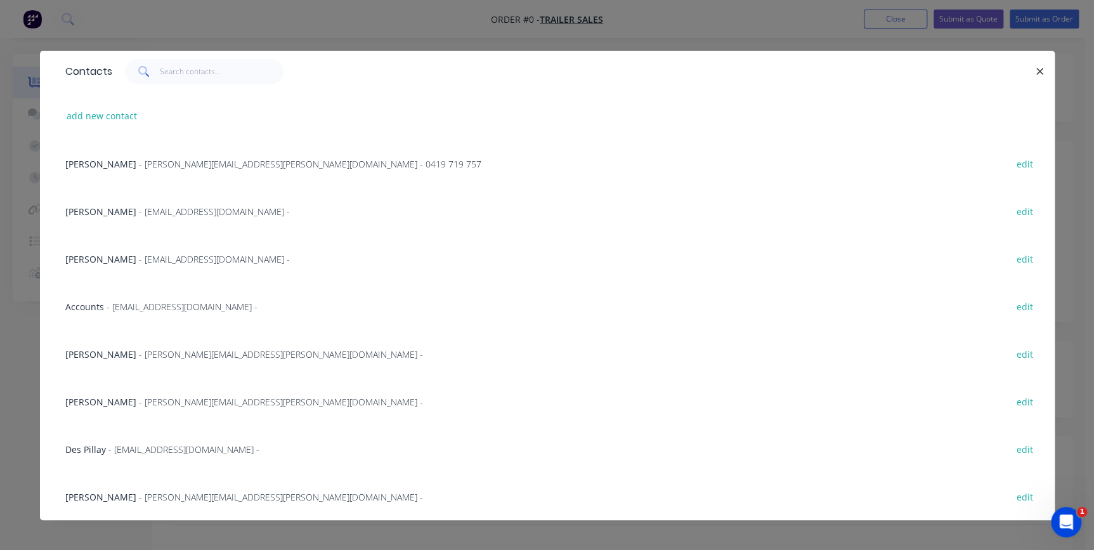
click at [75, 396] on span "[PERSON_NAME]" at bounding box center [100, 402] width 71 height 12
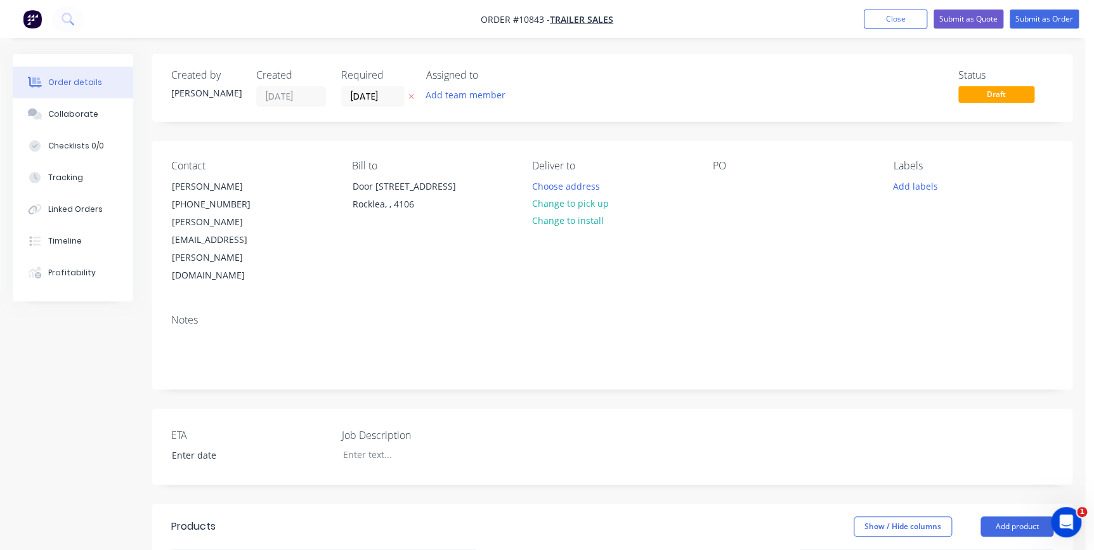
click at [713, 174] on div "PO" at bounding box center [793, 222] width 160 height 125
click at [720, 185] on div at bounding box center [723, 186] width 20 height 18
click at [704, 304] on div "Notes" at bounding box center [612, 346] width 920 height 85
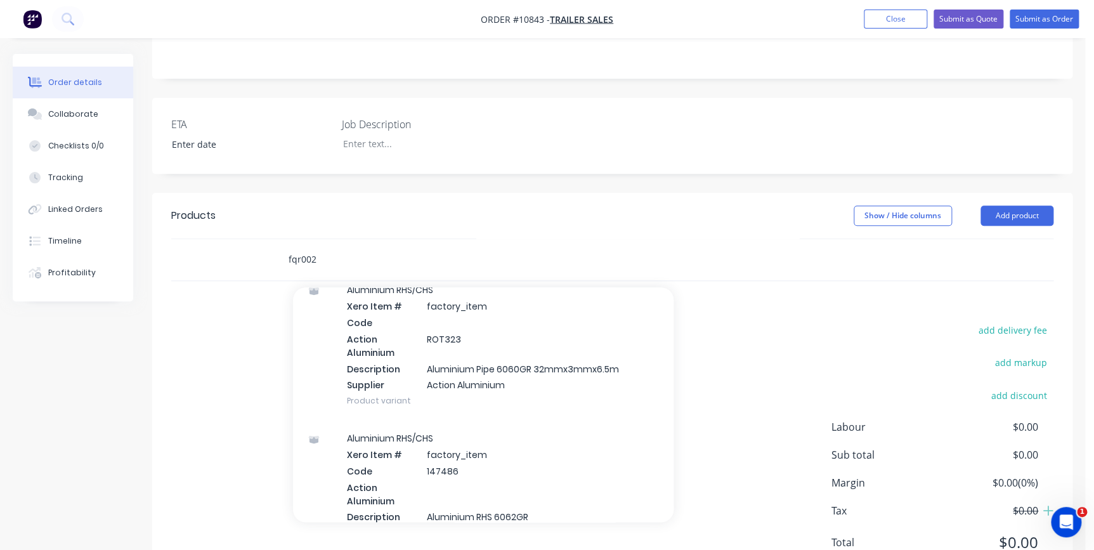
scroll to position [173, 0]
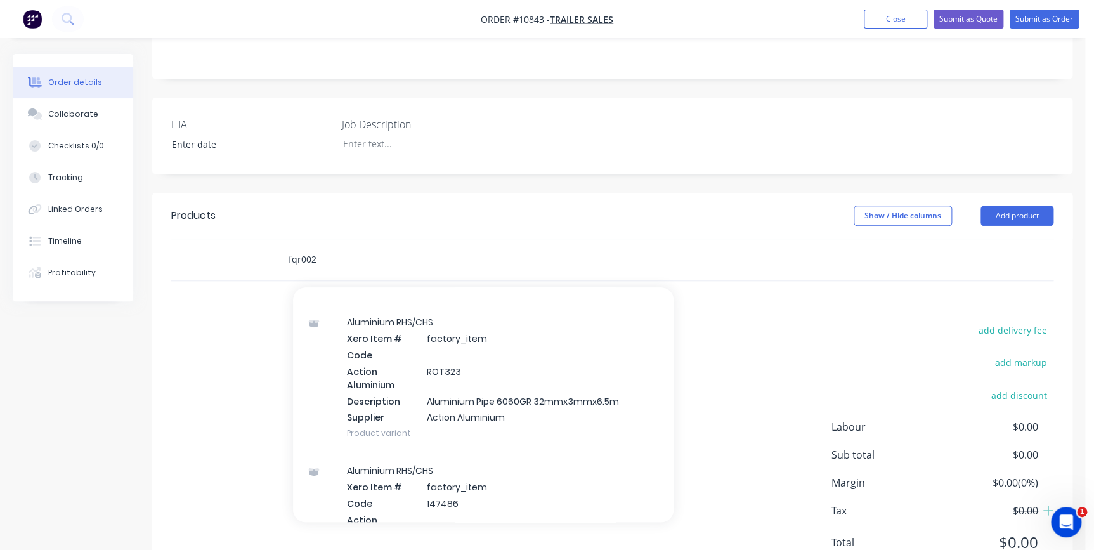
click at [298, 247] on input "fqr002" at bounding box center [415, 259] width 254 height 25
drag, startPoint x: 301, startPoint y: 207, endPoint x: 270, endPoint y: 197, distance: 33.3
click at [270, 239] on div "fqr002 Add fqr002 to order Aluminium RHS/CHS Xero Item # factory_item Code 1422…" at bounding box center [612, 259] width 882 height 41
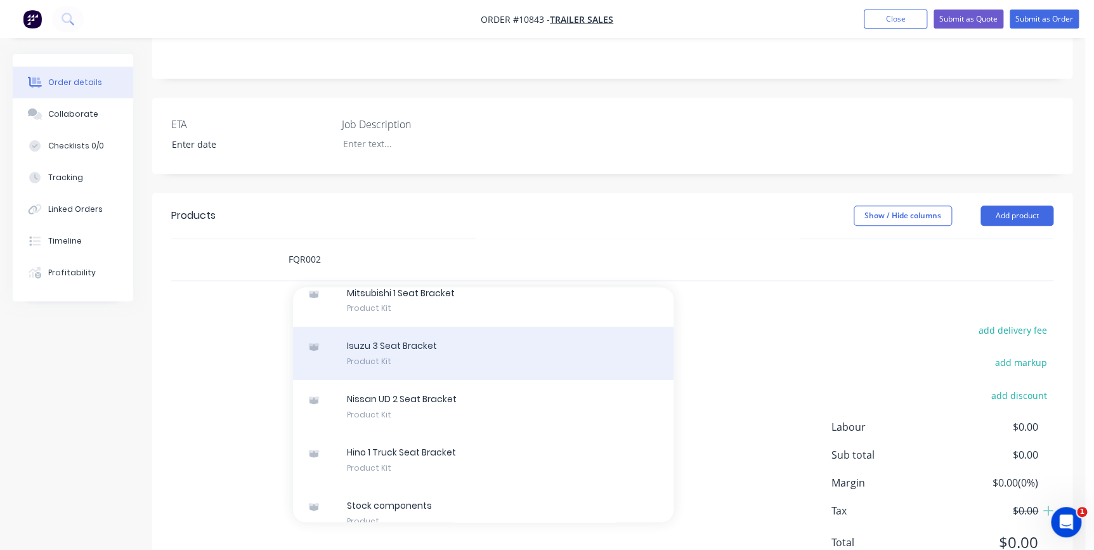
scroll to position [0, 0]
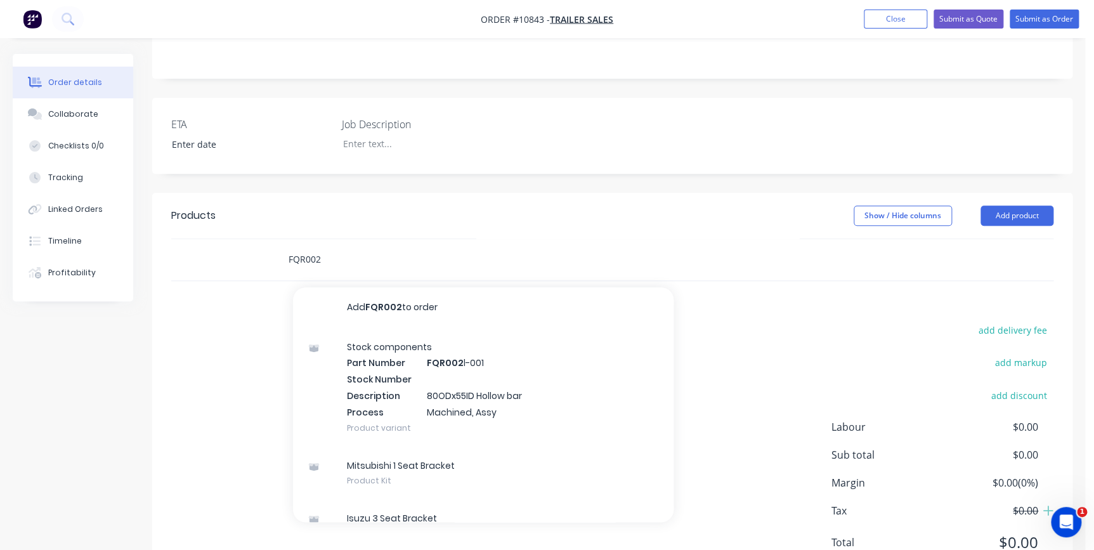
drag, startPoint x: 289, startPoint y: 190, endPoint x: 275, endPoint y: 188, distance: 14.0
click at [275, 239] on div "FQR002 Add FQR002 to order Stock components Part Number FQR002 l-001 Stock Numb…" at bounding box center [501, 259] width 457 height 41
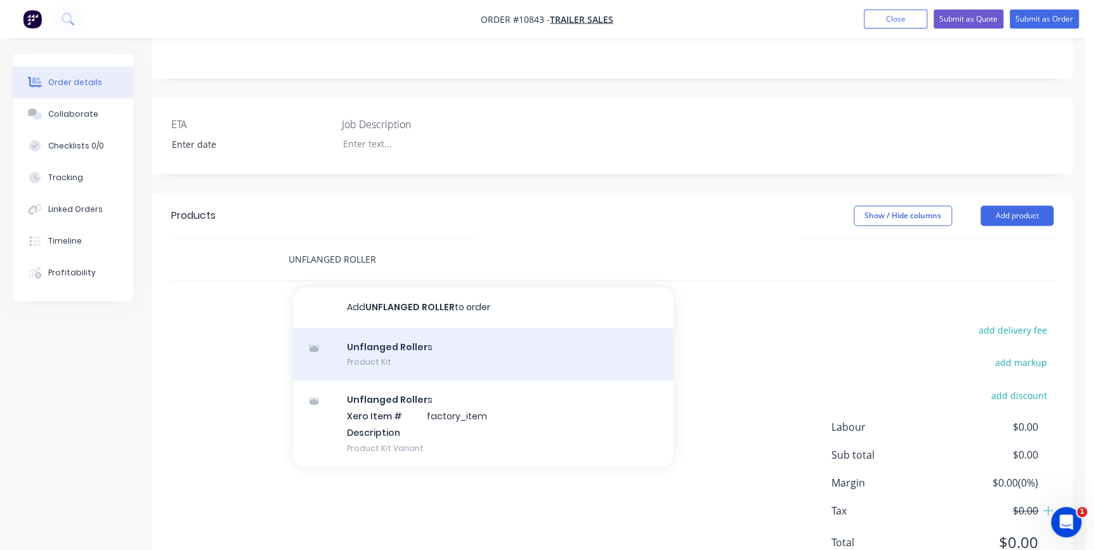
type input "UNFLANGED ROLLER"
click at [370, 328] on div "Unflanged Roller s Product Kit" at bounding box center [483, 354] width 381 height 53
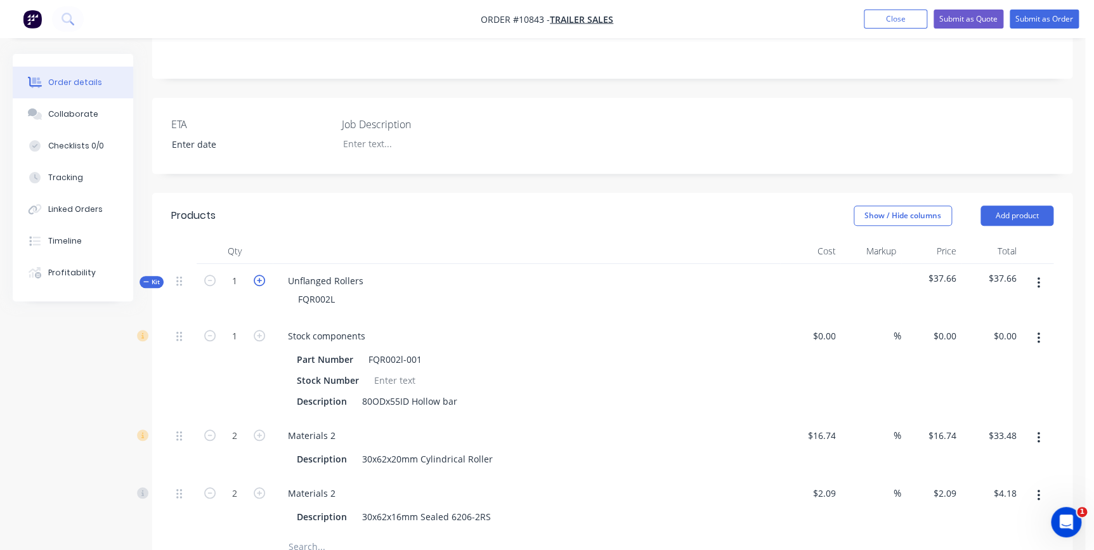
click at [254, 275] on icon "button" at bounding box center [259, 280] width 11 height 11
type input "2"
type input "4"
type input "$66.96"
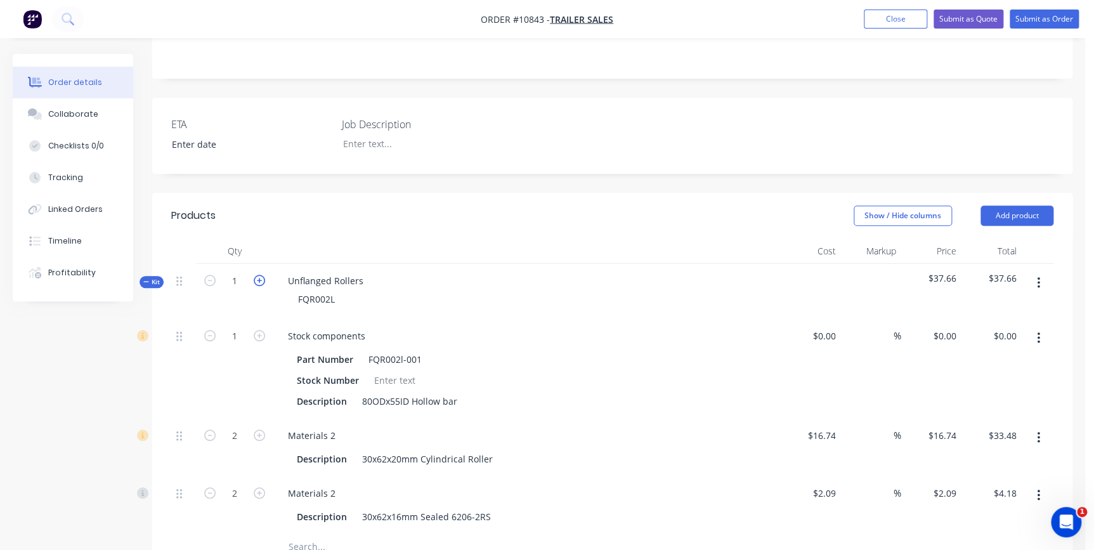
type input "4"
type input "$8.36"
click at [254, 275] on icon "button" at bounding box center [259, 280] width 11 height 11
type input "3"
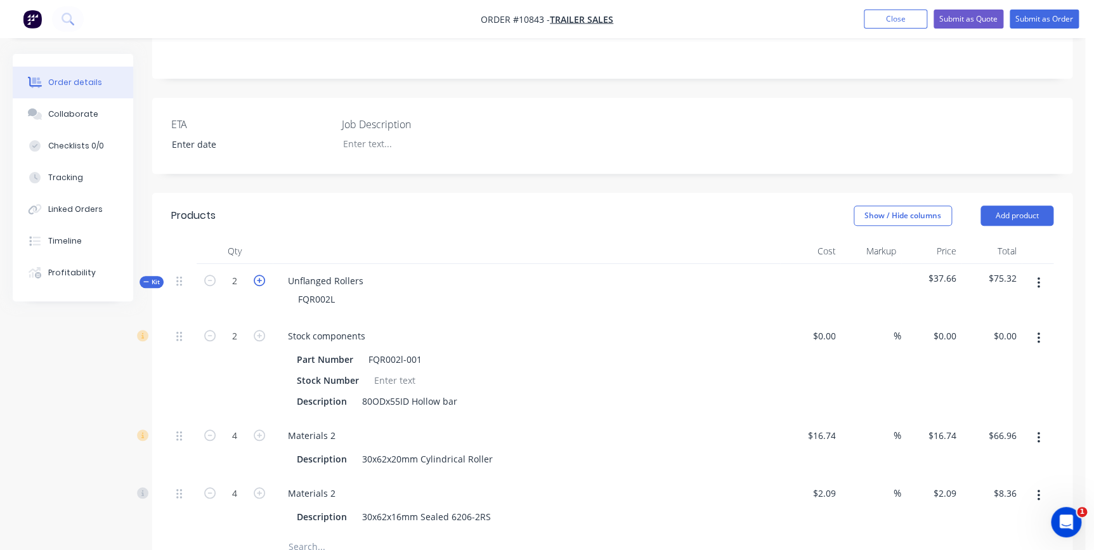
type input "6"
type input "$100.44"
type input "6"
type input "$12.54"
click at [254, 275] on icon "button" at bounding box center [259, 280] width 11 height 11
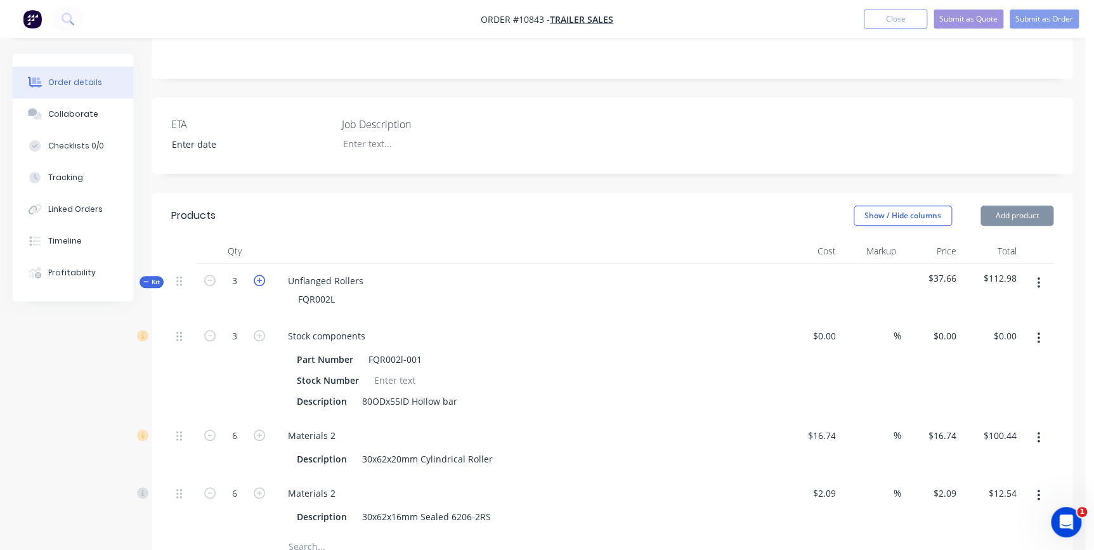
type input "4"
type input "8"
type input "$133.92"
type input "8"
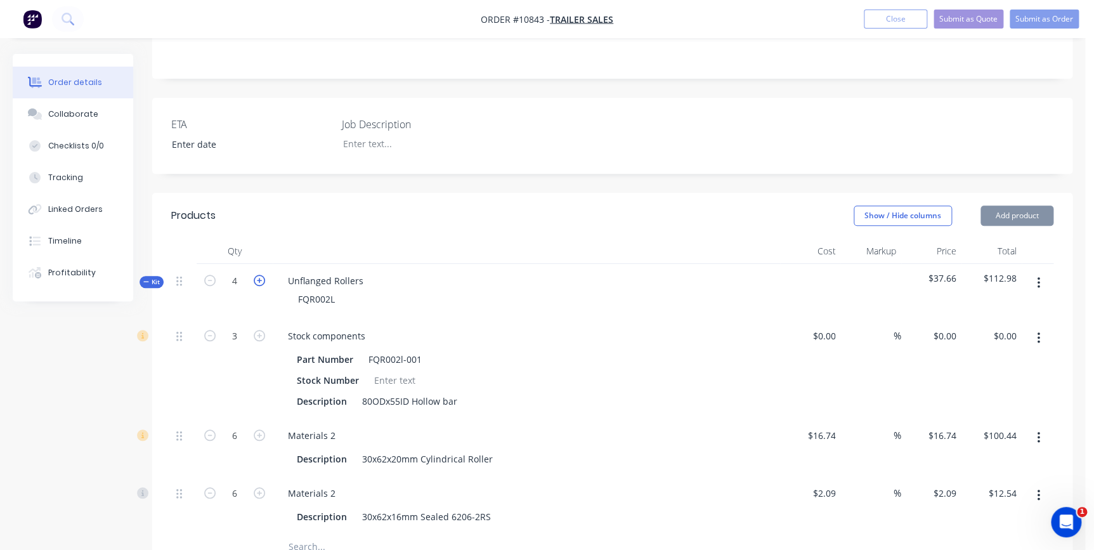
type input "$16.72"
click at [254, 275] on icon "button" at bounding box center [259, 280] width 11 height 11
type input "5"
type input "10"
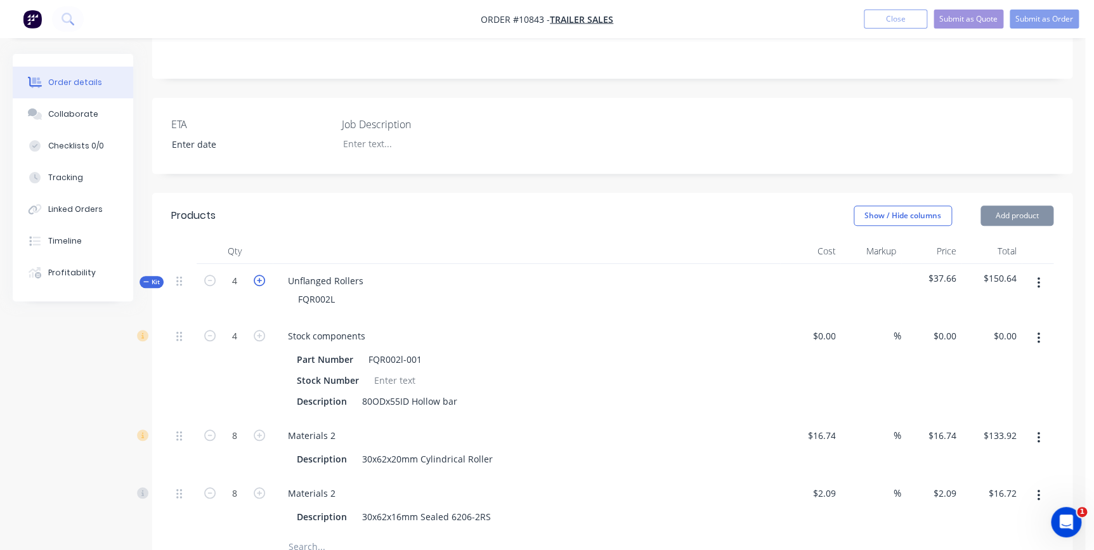
type input "$167.40"
type input "10"
type input "$20.90"
click at [256, 275] on icon "button" at bounding box center [259, 280] width 11 height 11
type input "6"
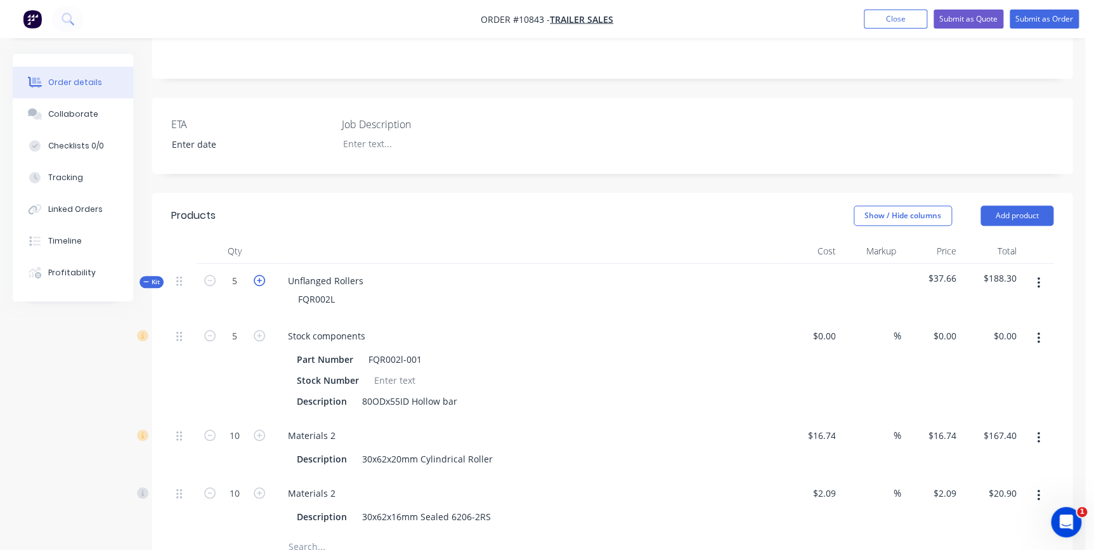
type input "6"
type input "12"
type input "$200.88"
type input "12"
type input "$25.08"
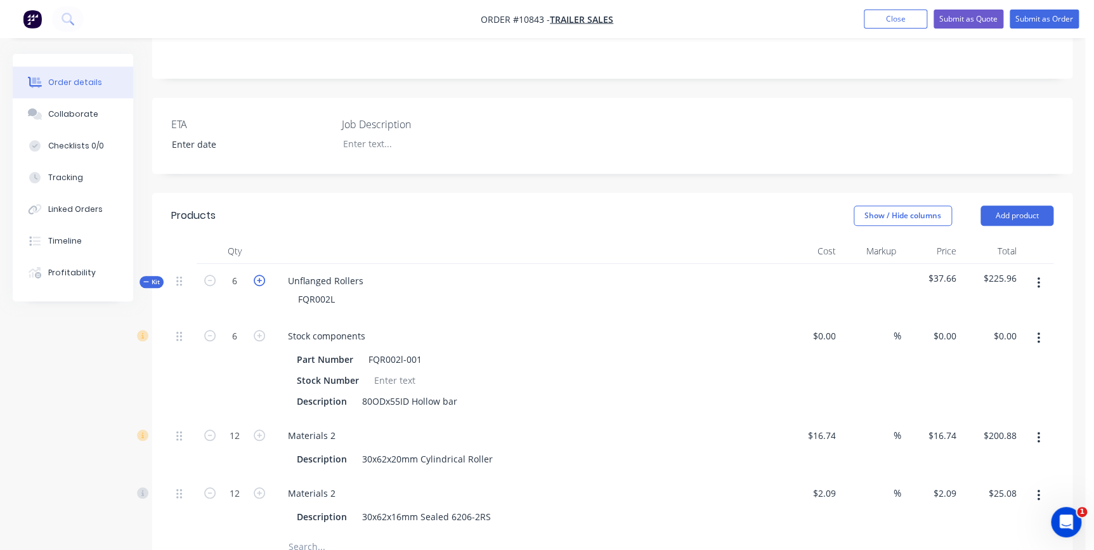
click at [256, 275] on icon "button" at bounding box center [259, 280] width 11 height 11
type input "7"
type input "14"
type input "$234.36"
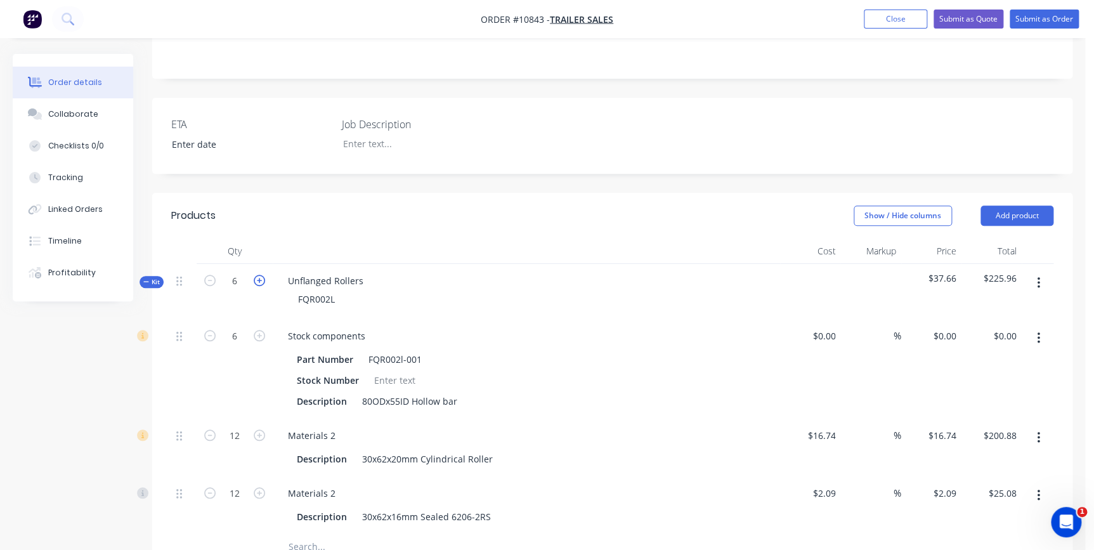
type input "14"
type input "$29.26"
click at [153, 277] on span "Kit" at bounding box center [151, 282] width 16 height 10
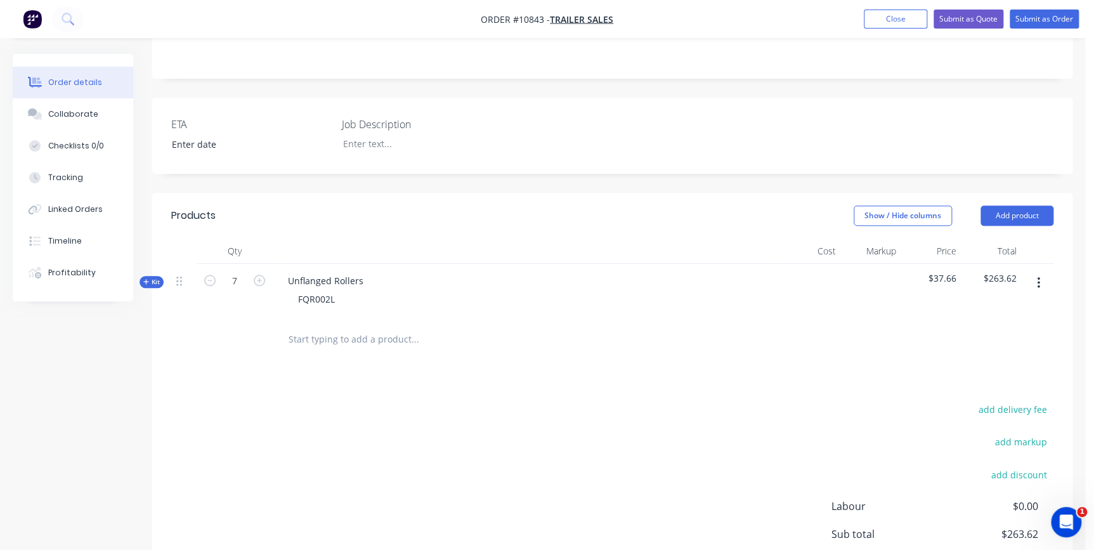
click at [294, 327] on input "text" at bounding box center [415, 339] width 254 height 25
drag, startPoint x: 334, startPoint y: 247, endPoint x: 276, endPoint y: 244, distance: 57.9
click at [276, 264] on div "Unflanged Rollers FQR002L" at bounding box center [526, 291] width 507 height 55
copy div "FQR002L"
click at [364, 327] on input "text" at bounding box center [415, 339] width 254 height 25
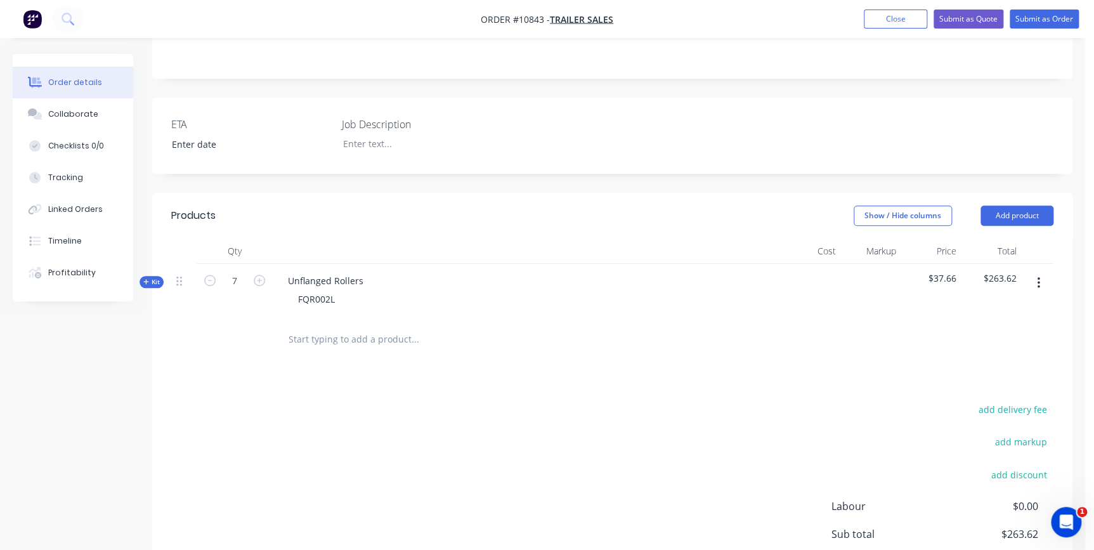
paste input "FQR002L"
drag, startPoint x: 370, startPoint y: 228, endPoint x: 292, endPoint y: 234, distance: 78.3
click at [284, 272] on div "Unflanged Rollers" at bounding box center [326, 281] width 96 height 18
copy div "Unflanged Rollers"
click at [330, 327] on input "FQR002L" at bounding box center [415, 339] width 254 height 25
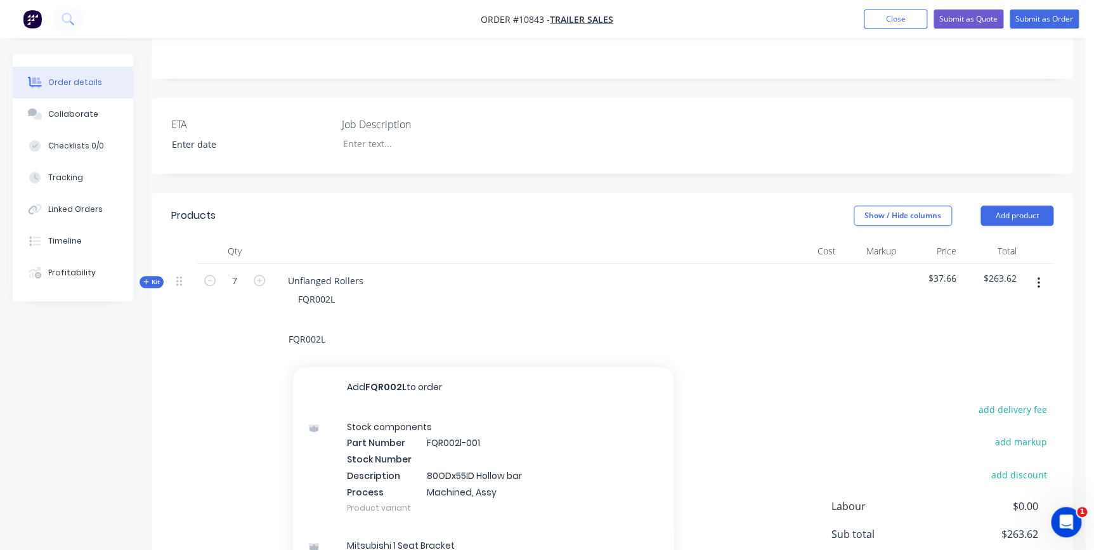
paste input "Unflanged Rollers"
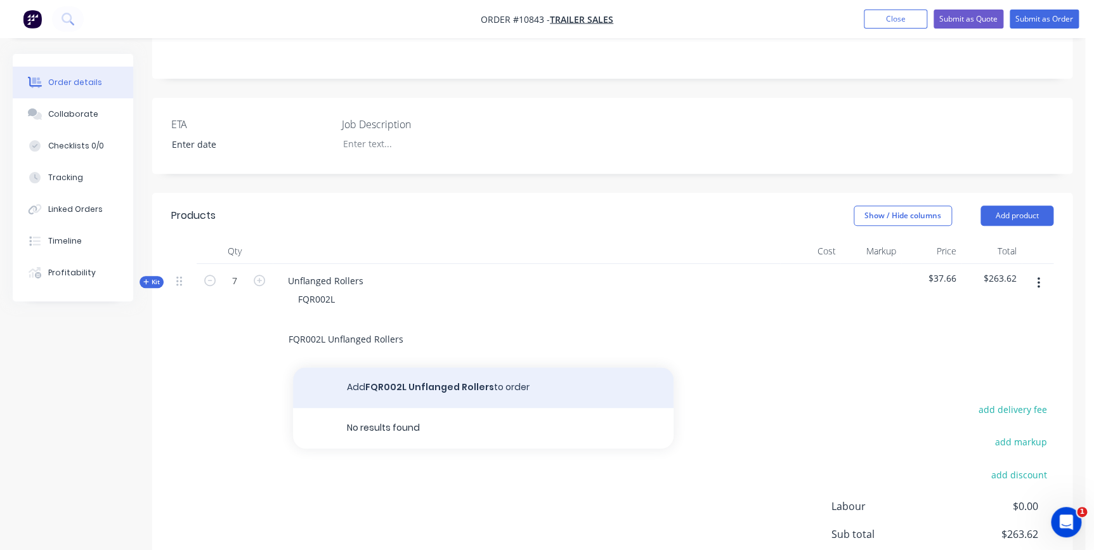
type input "FQR002L Unflanged Rollers"
click at [387, 367] on button "Add FQR002L Unflanged Rollers to order" at bounding box center [483, 387] width 381 height 41
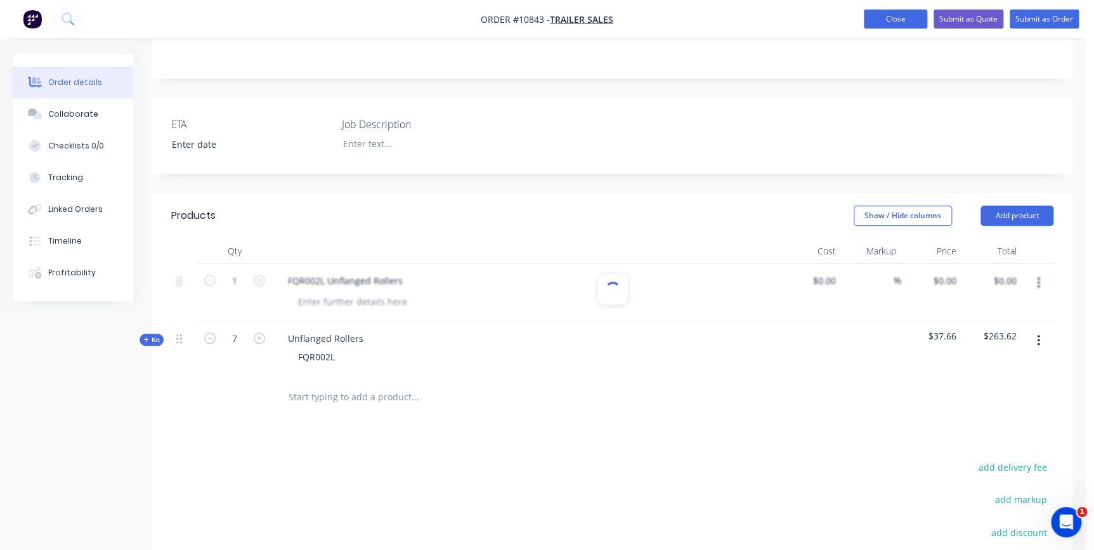
click at [871, 19] on button "Close" at bounding box center [895, 19] width 63 height 19
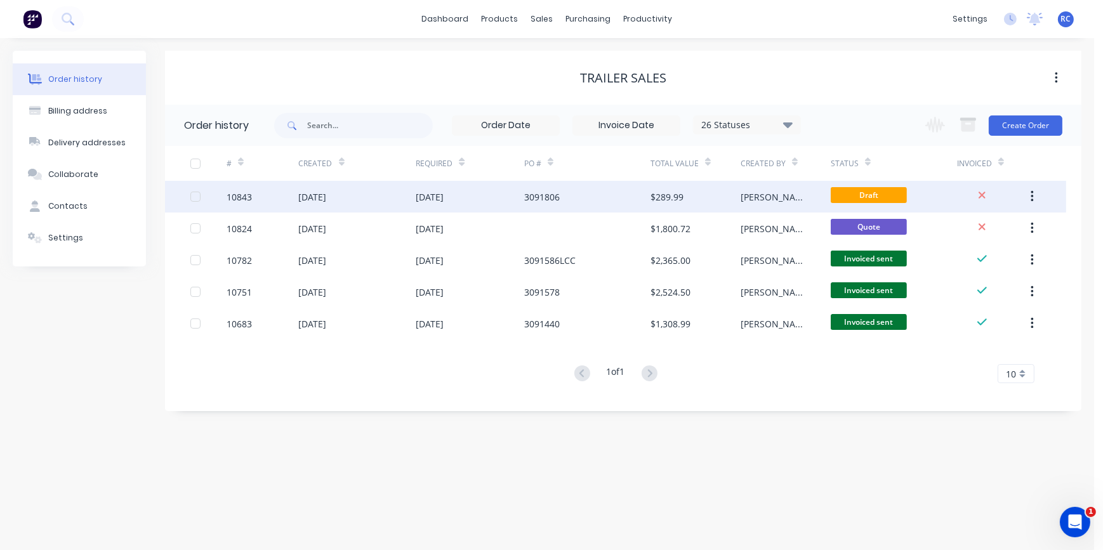
click at [506, 200] on div "[DATE]" at bounding box center [470, 197] width 108 height 32
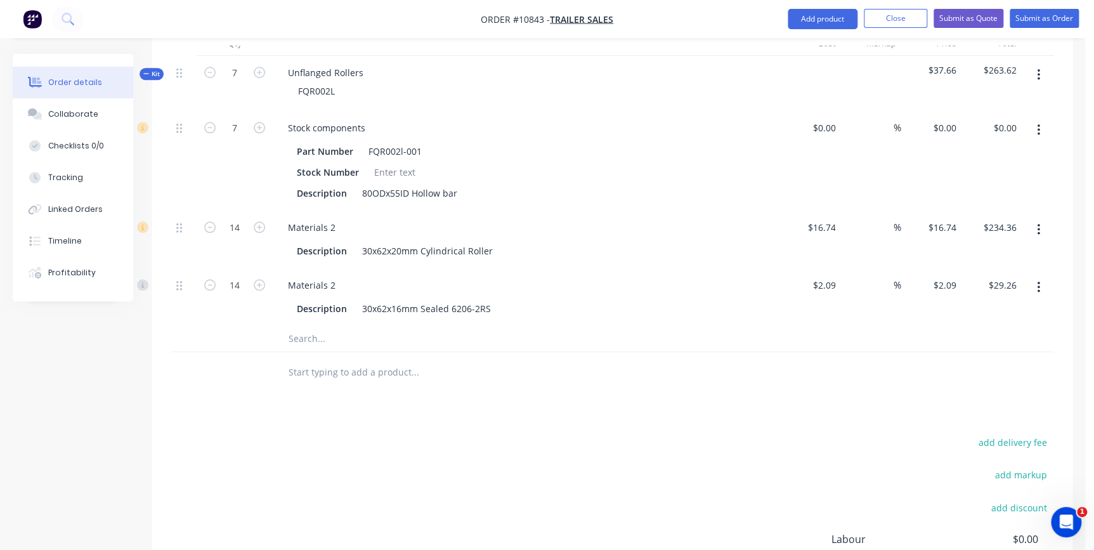
scroll to position [346, 0]
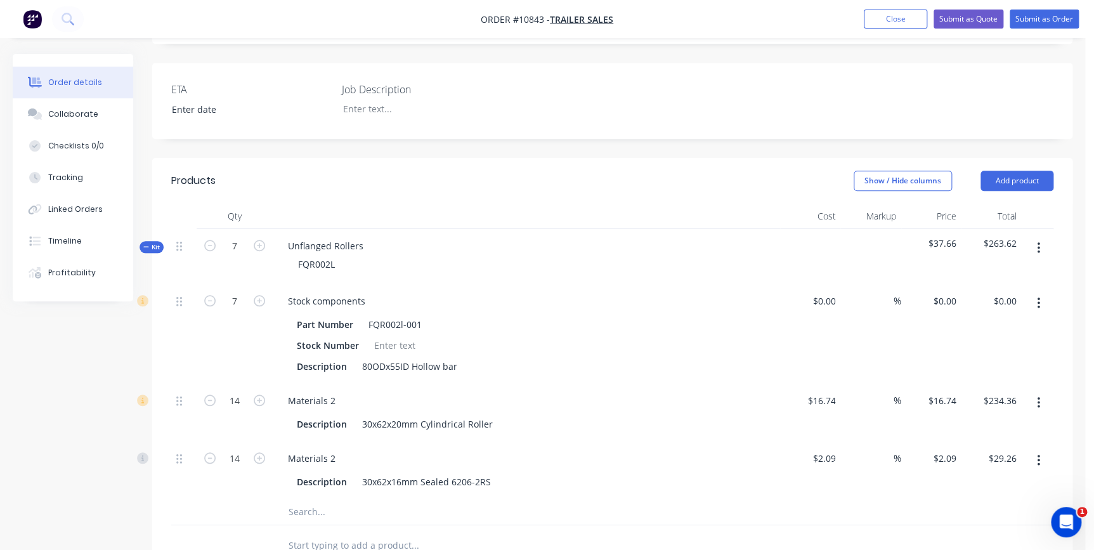
click at [871, 241] on icon "button" at bounding box center [1038, 248] width 3 height 14
click at [288, 533] on input "text" at bounding box center [415, 545] width 254 height 25
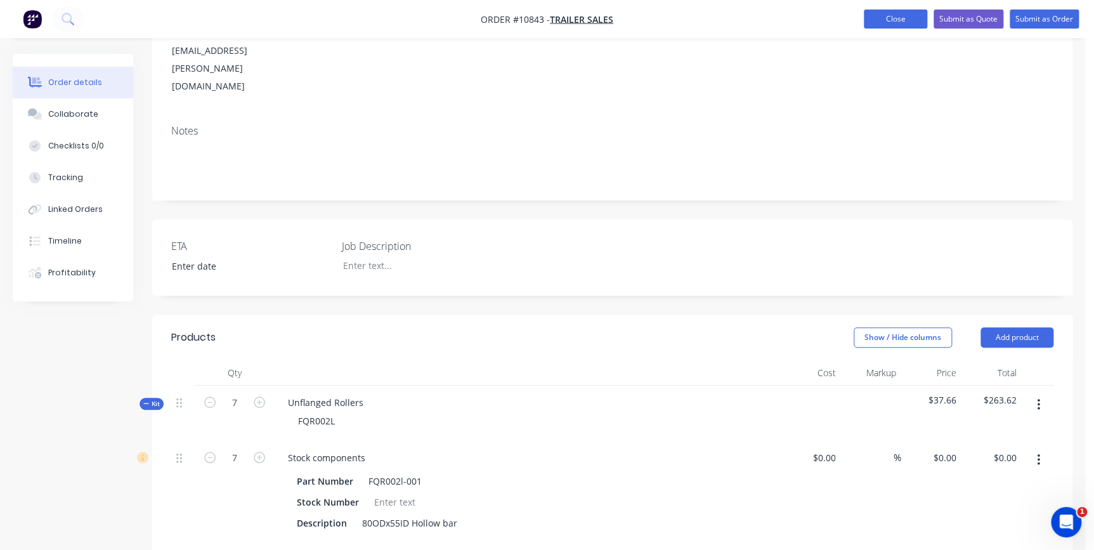
scroll to position [173, 0]
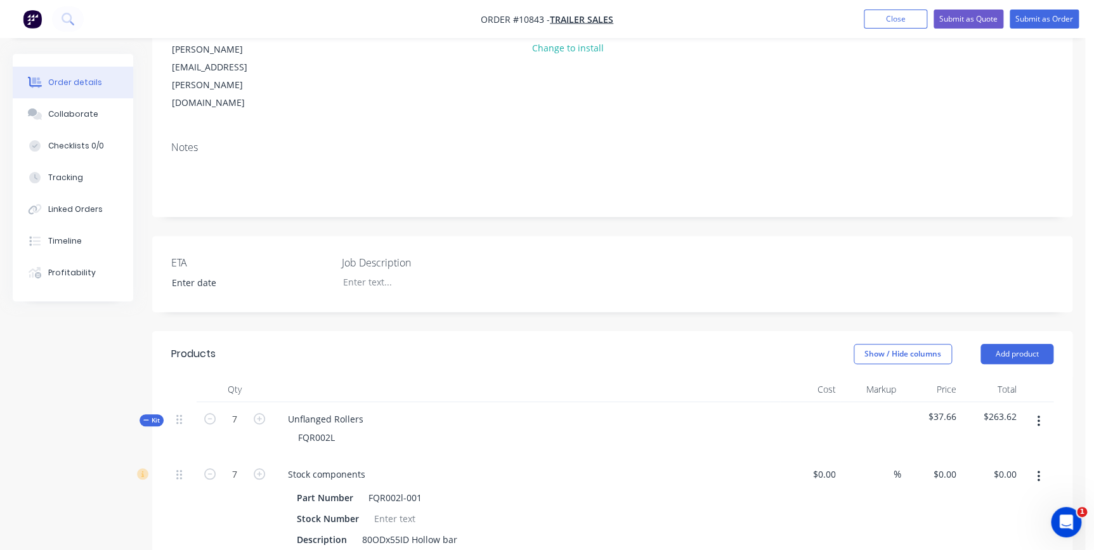
drag, startPoint x: 891, startPoint y: 23, endPoint x: 594, endPoint y: 418, distance: 494.3
click at [627, 311] on div "Order #10843 - Trailer Sales Add product Close Submit as Quote Submit as Order …" at bounding box center [542, 445] width 1085 height 1236
click at [242, 410] on input "7" at bounding box center [234, 419] width 33 height 19
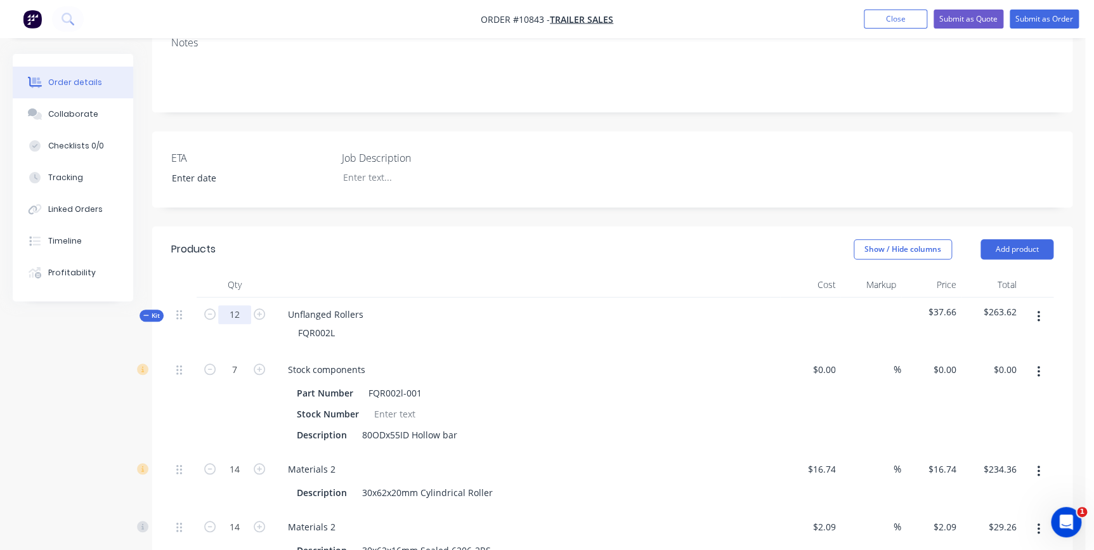
scroll to position [346, 0]
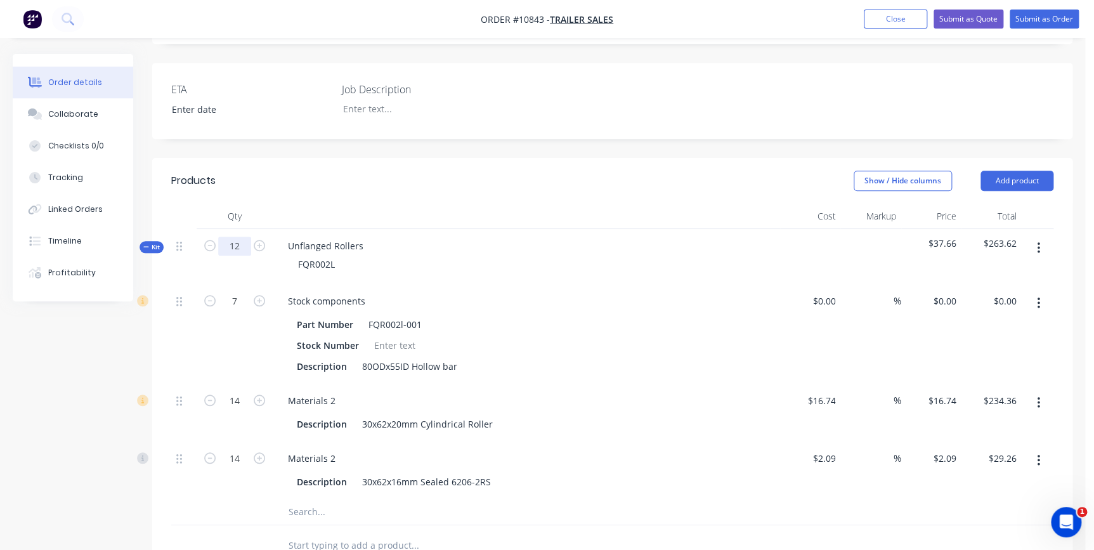
type input "12"
type input "24"
type input "$401.76"
type input "24"
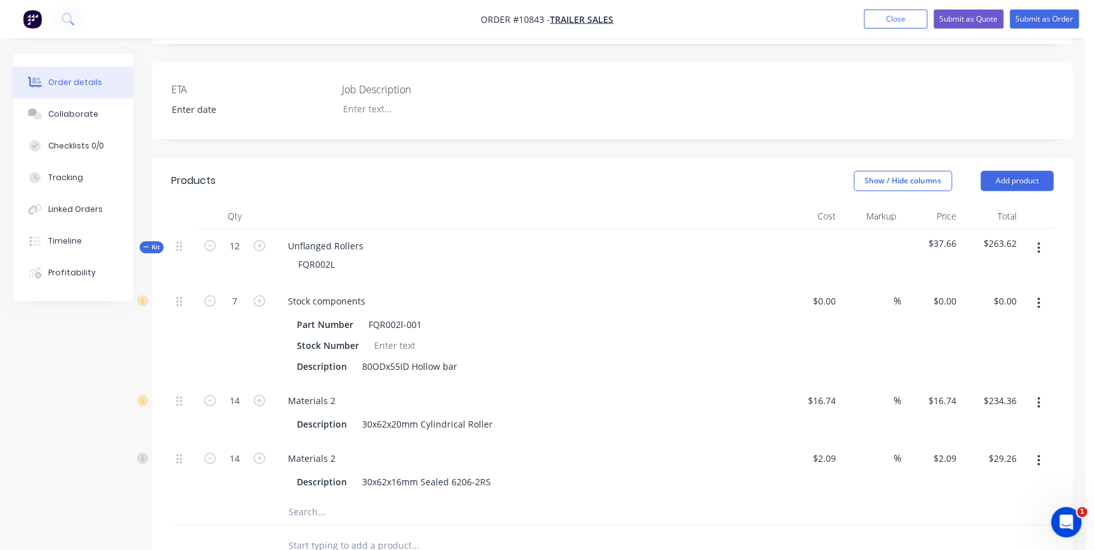
type input "$50.16"
click at [253, 158] on header "Products Show / Hide columns Add product" at bounding box center [612, 181] width 920 height 46
click at [320, 100] on input at bounding box center [242, 109] width 158 height 19
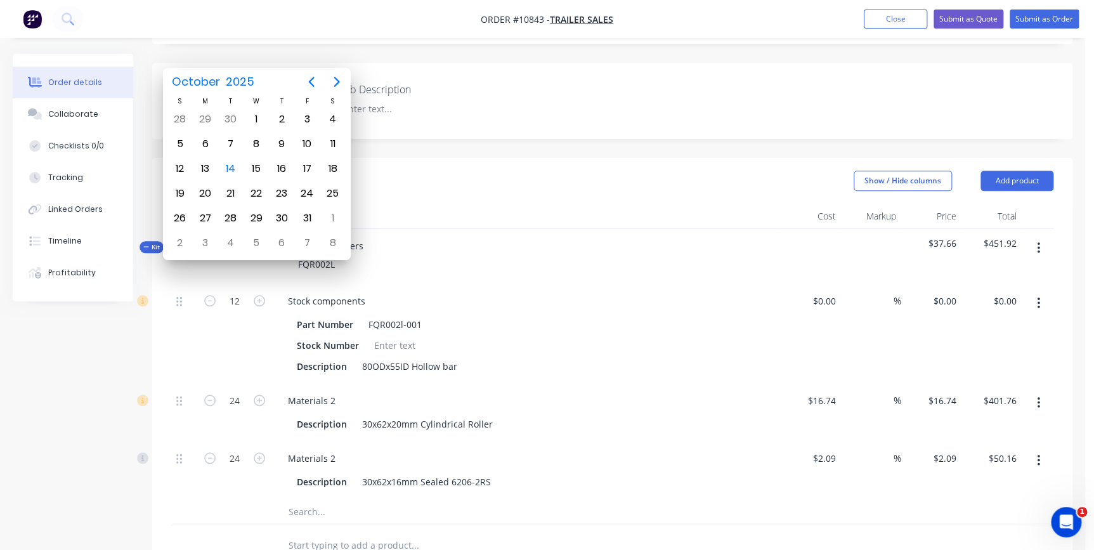
click at [400, 74] on div "ETA Job Description" at bounding box center [612, 101] width 920 height 76
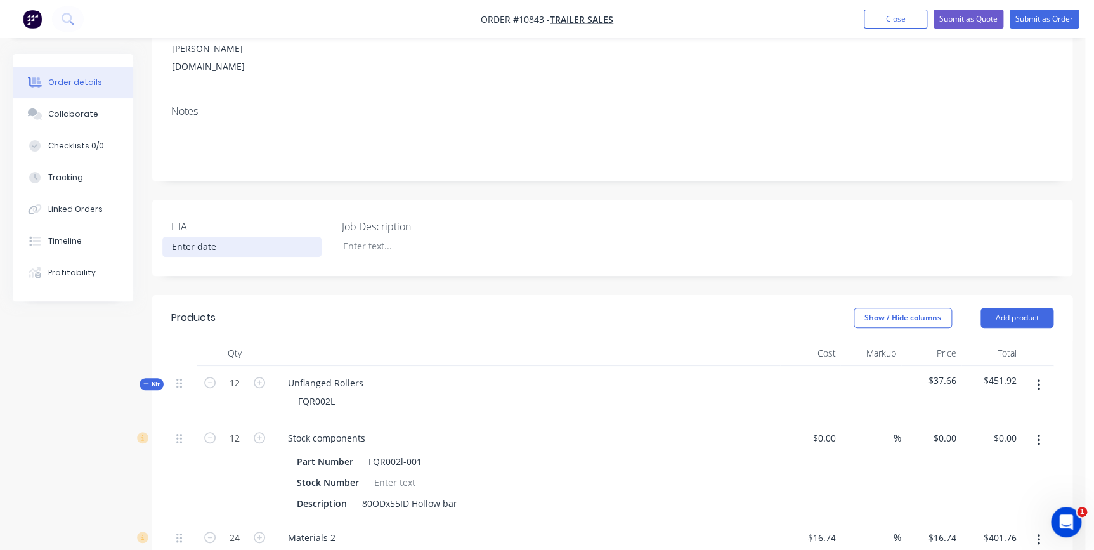
scroll to position [173, 0]
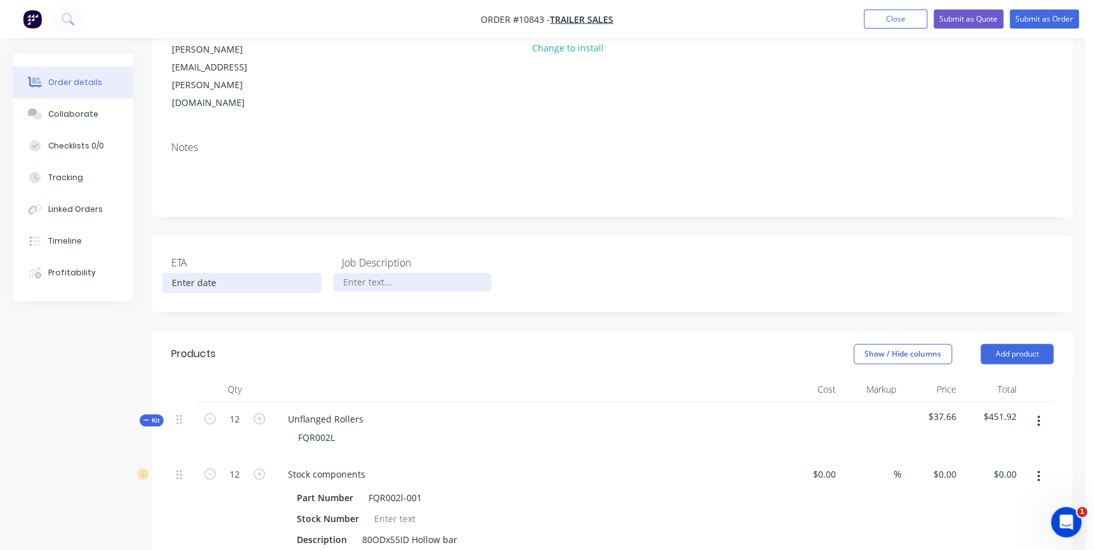
click at [365, 273] on div at bounding box center [412, 282] width 159 height 18
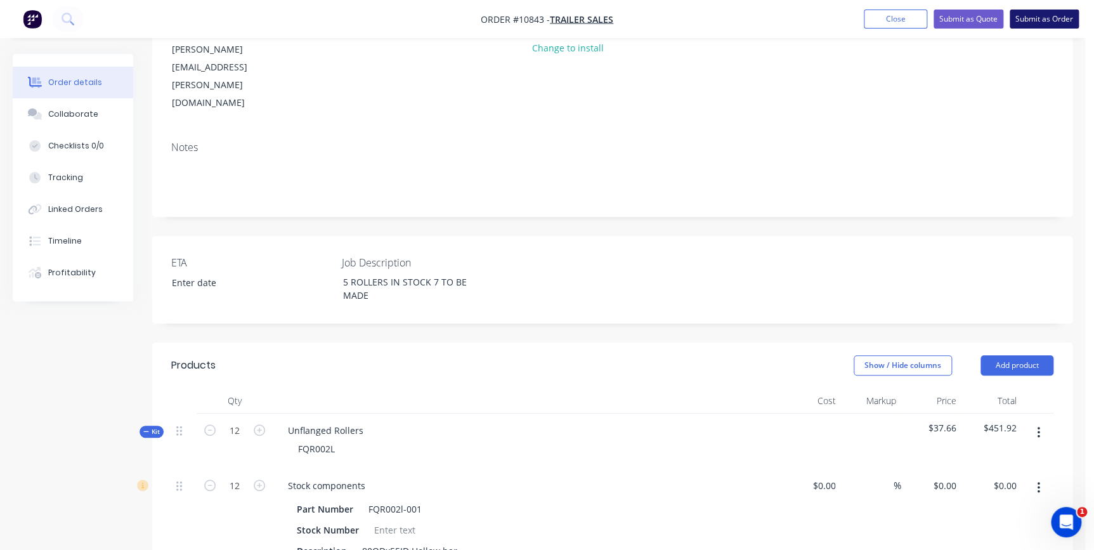
click at [871, 16] on button "Submit as Order" at bounding box center [1044, 19] width 69 height 19
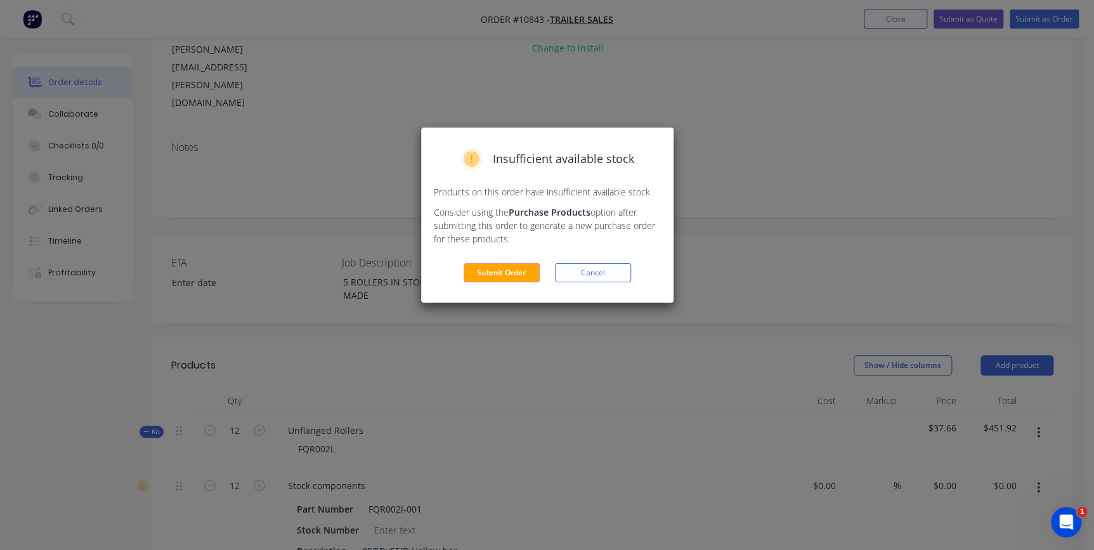
click at [508, 266] on button "Submit Order" at bounding box center [502, 272] width 76 height 19
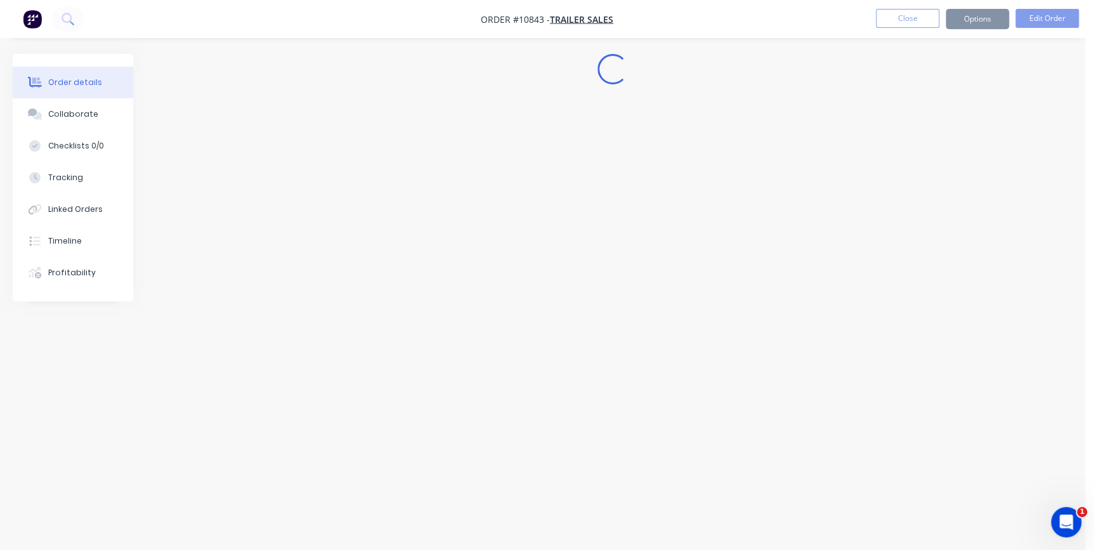
scroll to position [0, 0]
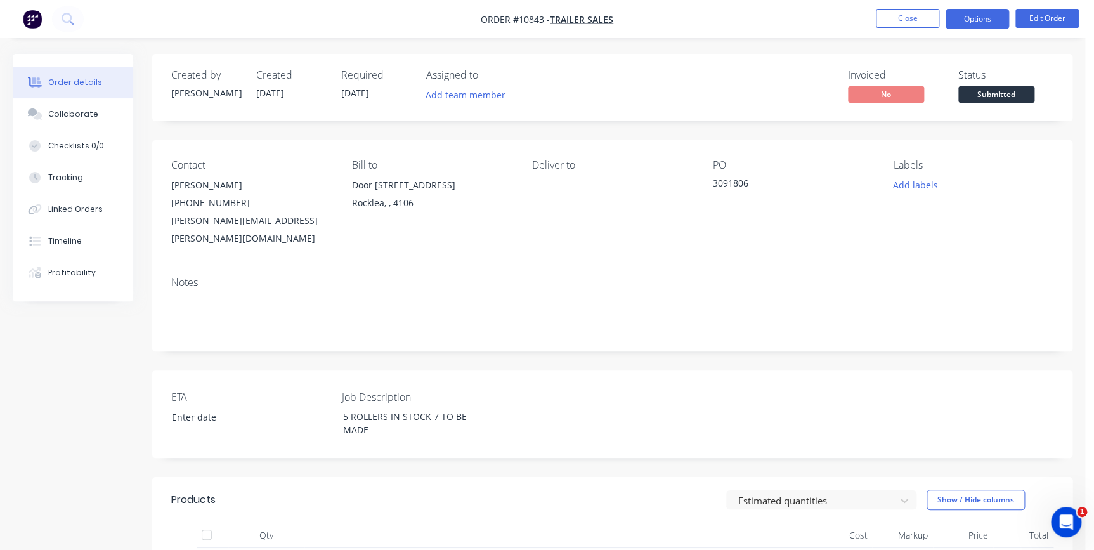
click at [871, 27] on button "Options" at bounding box center [977, 19] width 63 height 20
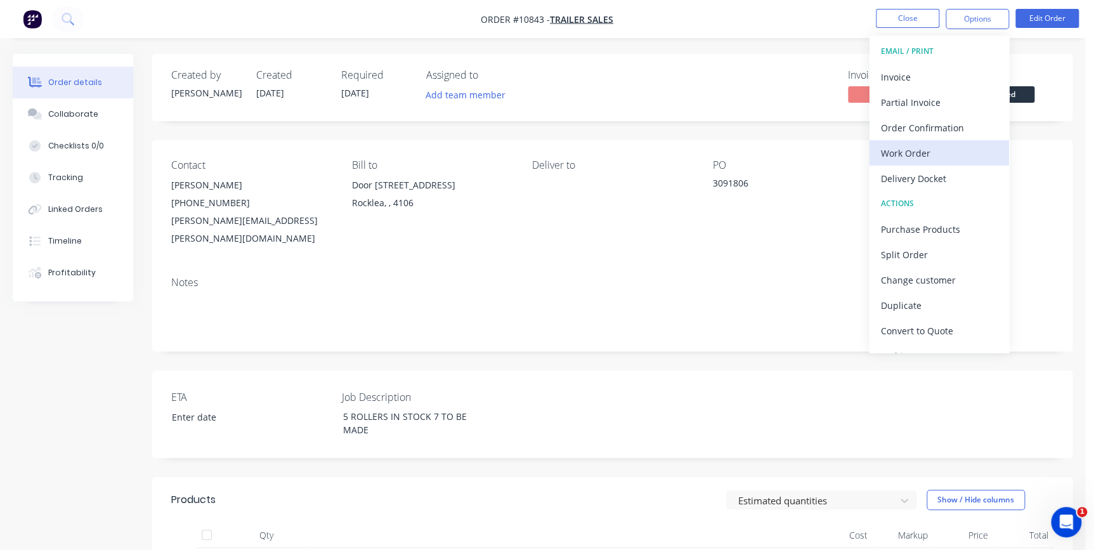
click at [871, 150] on div "Work Order" at bounding box center [939, 153] width 117 height 18
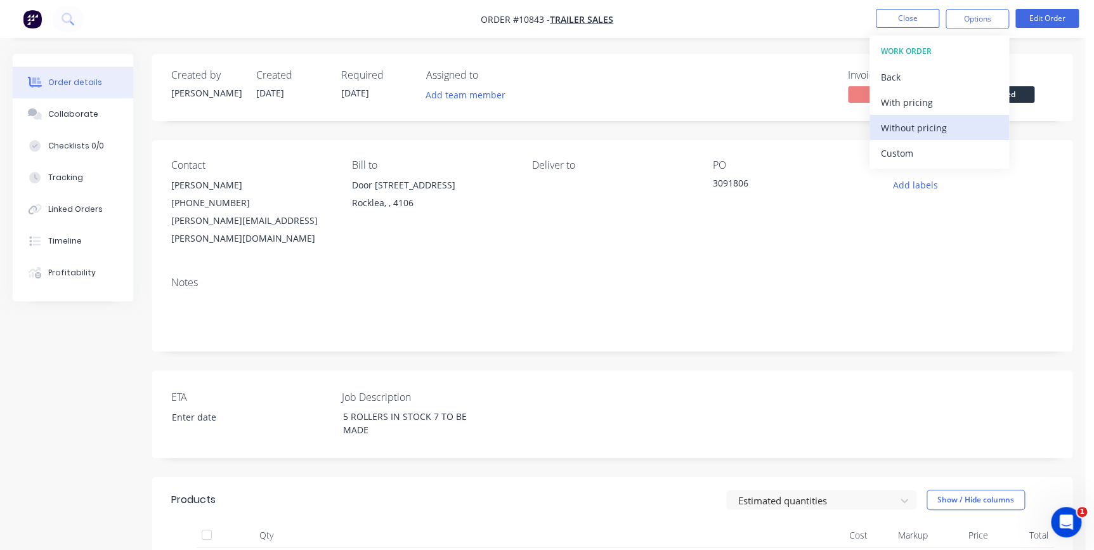
click at [871, 133] on div "Without pricing" at bounding box center [939, 128] width 117 height 18
